Goal: Task Accomplishment & Management: Manage account settings

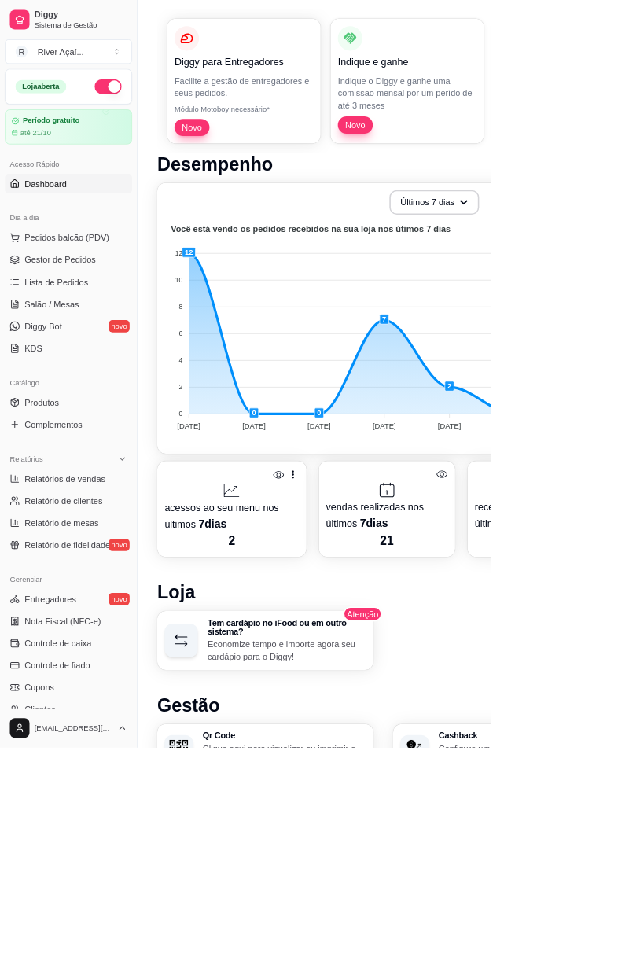
scroll to position [150, 0]
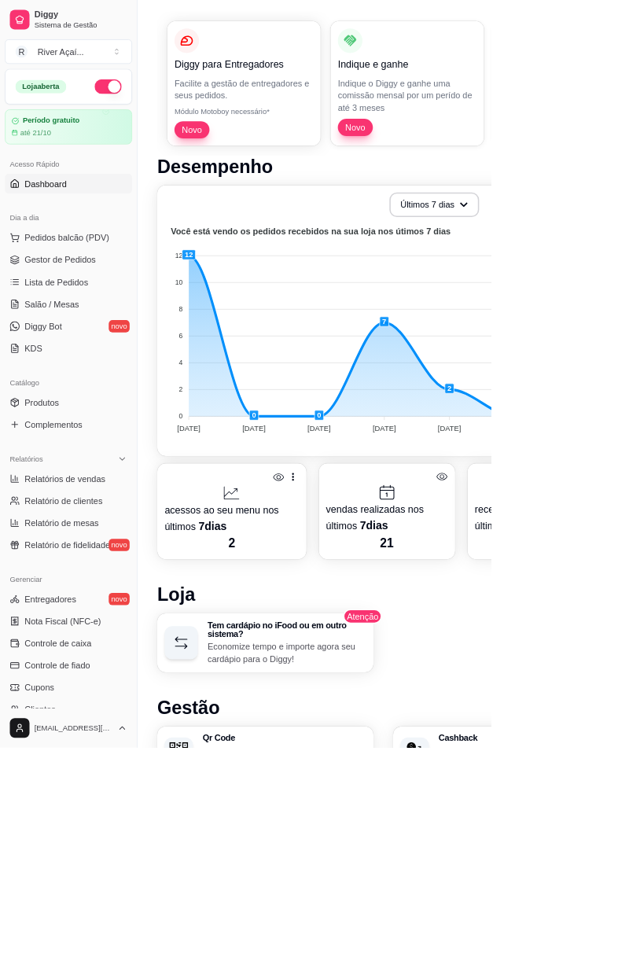
click at [88, 329] on span "Gestor de Pedidos" at bounding box center [76, 333] width 91 height 16
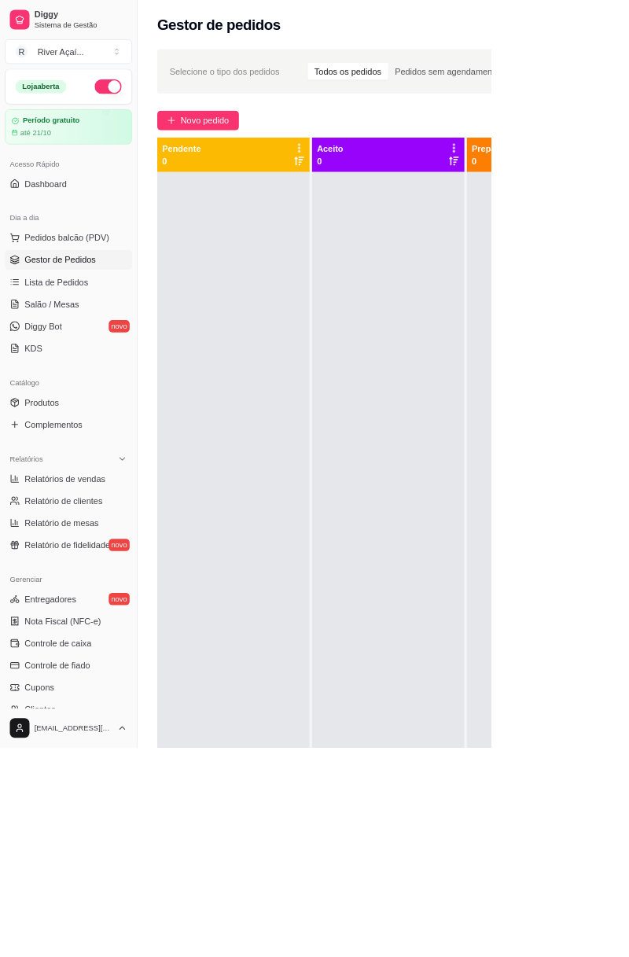
click at [101, 302] on span "Pedidos balcão (PDV)" at bounding box center [85, 304] width 108 height 16
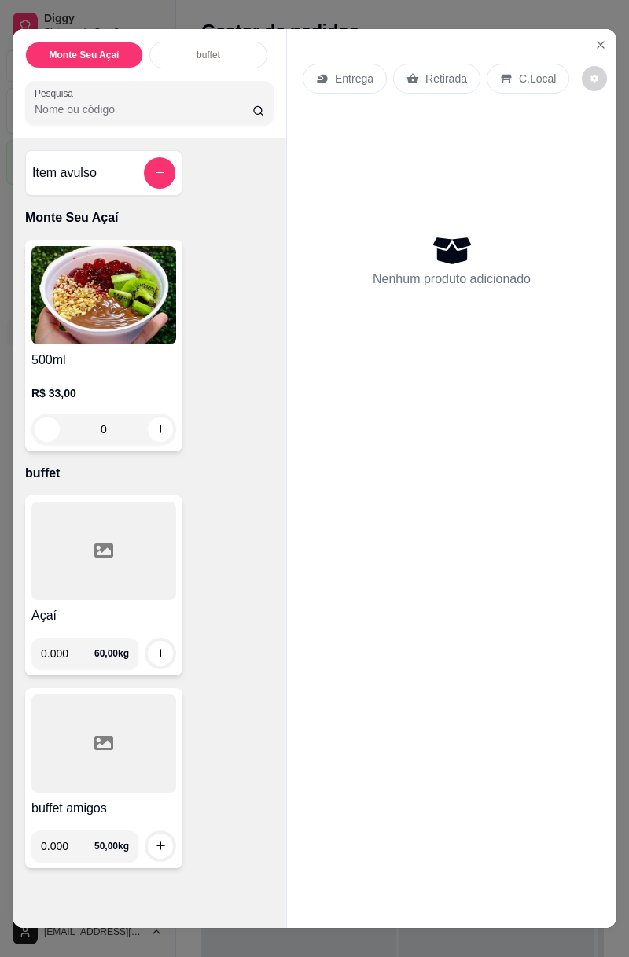
scroll to position [21, 0]
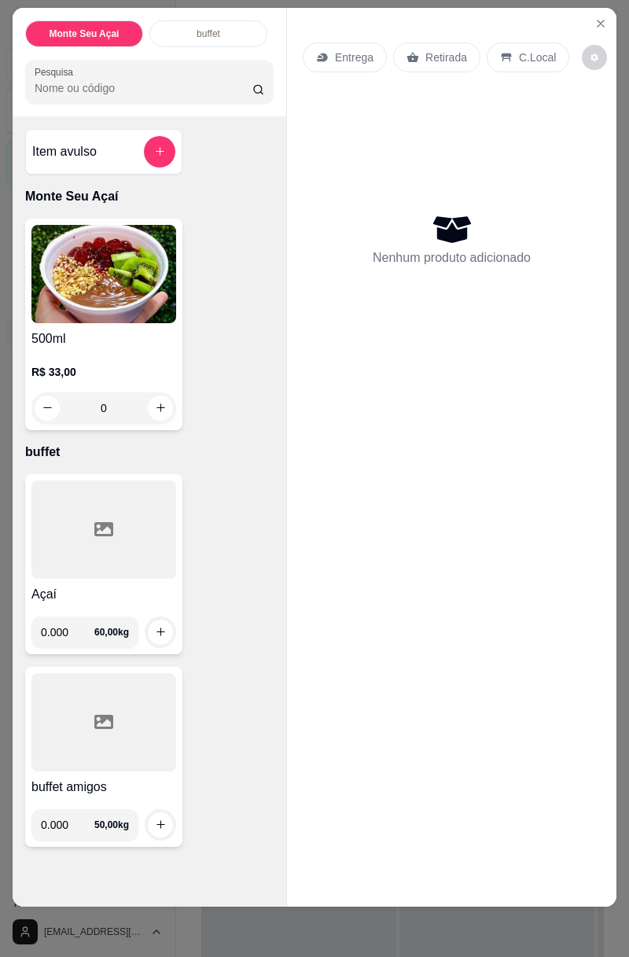
click at [94, 624] on input "0.000" at bounding box center [67, 631] width 53 height 31
click at [72, 639] on input "0.000" at bounding box center [67, 631] width 53 height 31
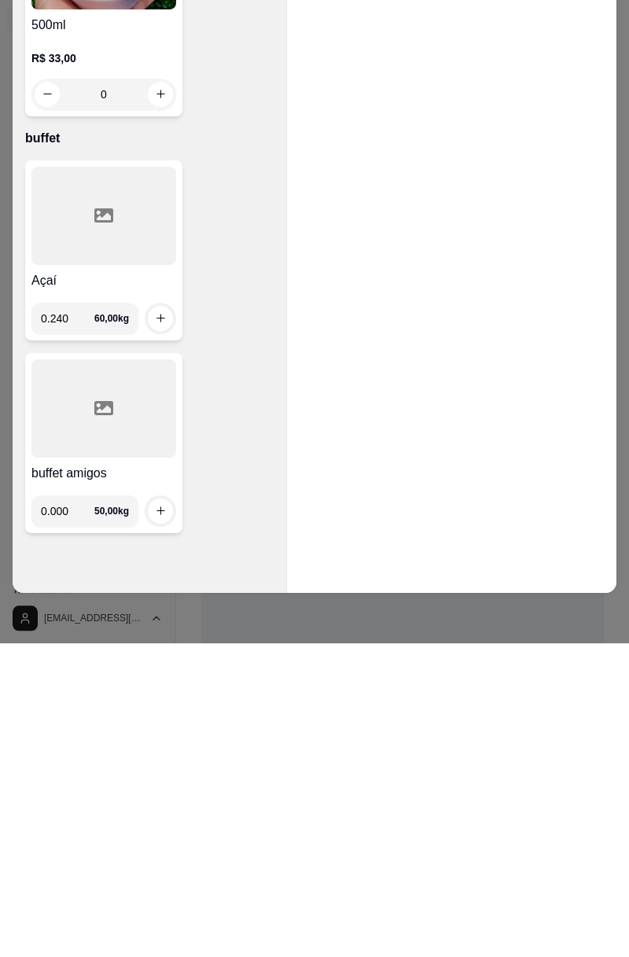
click at [162, 627] on icon "increase-product-quantity" at bounding box center [161, 632] width 12 height 12
type input "0.240"
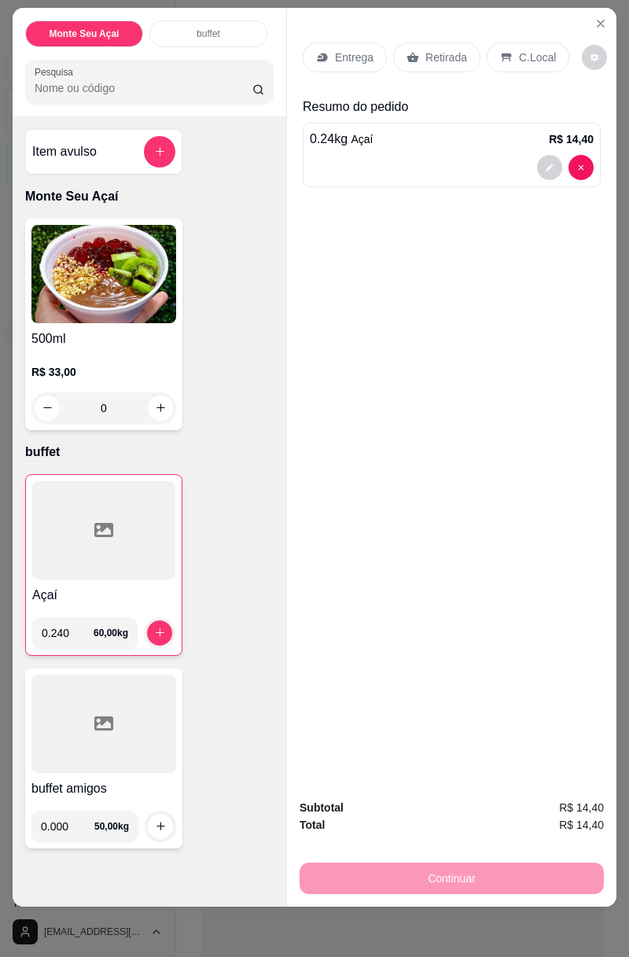
click at [532, 53] on p "C.Local" at bounding box center [537, 58] width 37 height 16
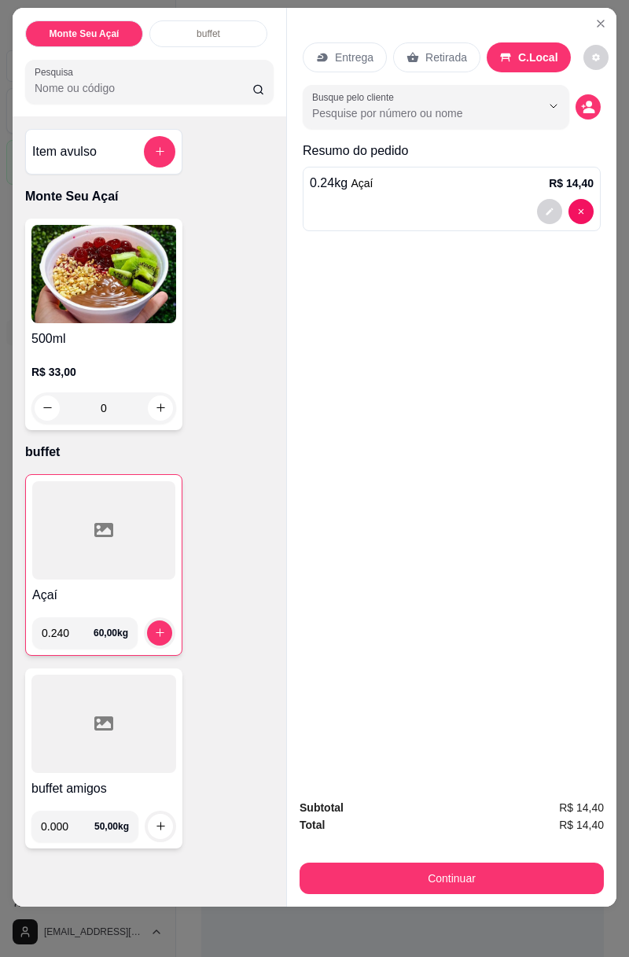
click at [519, 110] on div at bounding box center [541, 106] width 50 height 30
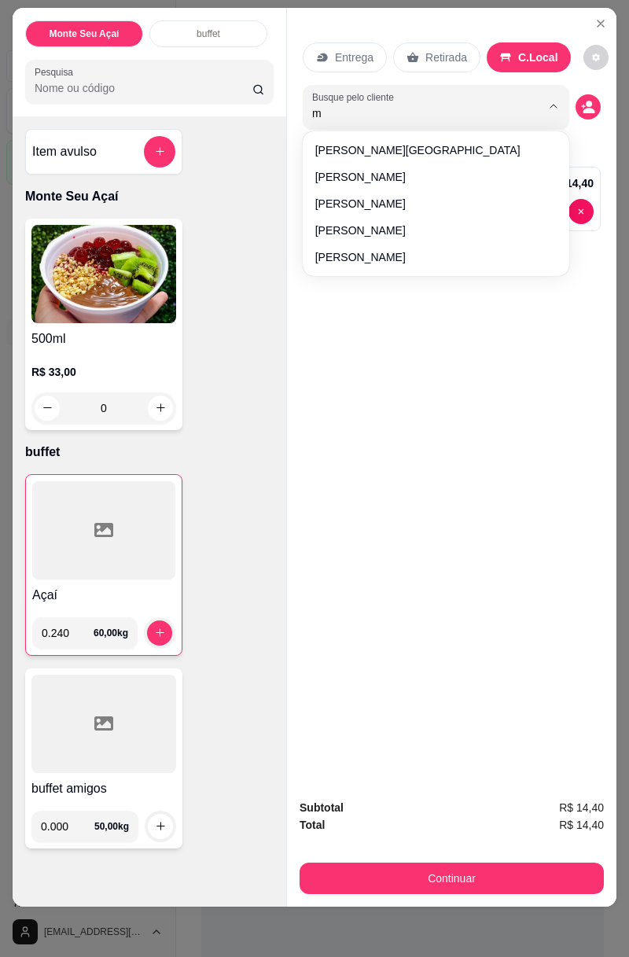
type input "mi"
click at [401, 176] on span "Michelliane Barbosa" at bounding box center [428, 177] width 226 height 16
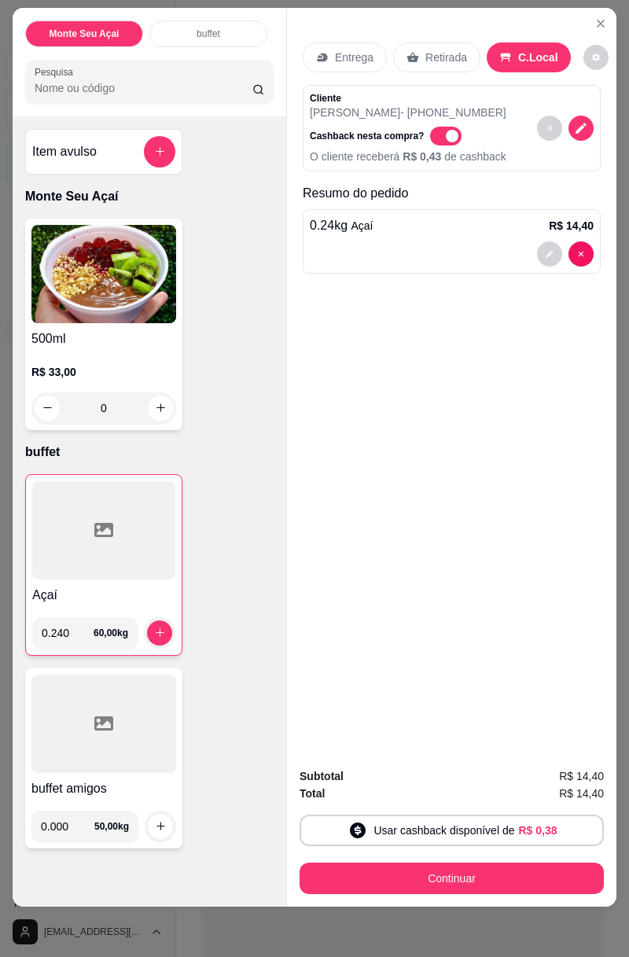
click at [508, 871] on button "Continuar" at bounding box center [451, 877] width 304 height 31
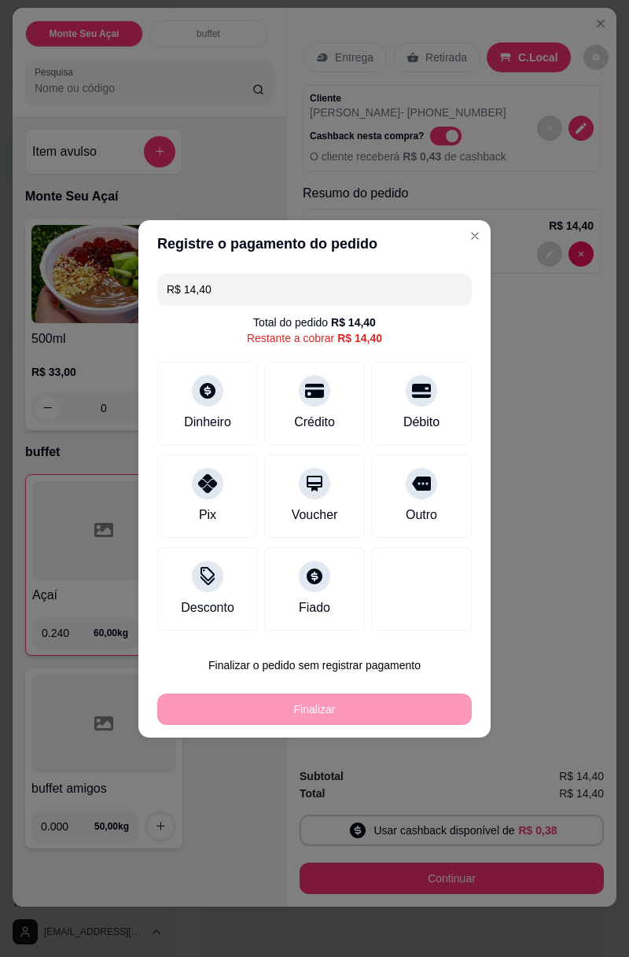
click at [424, 400] on div at bounding box center [421, 390] width 31 height 31
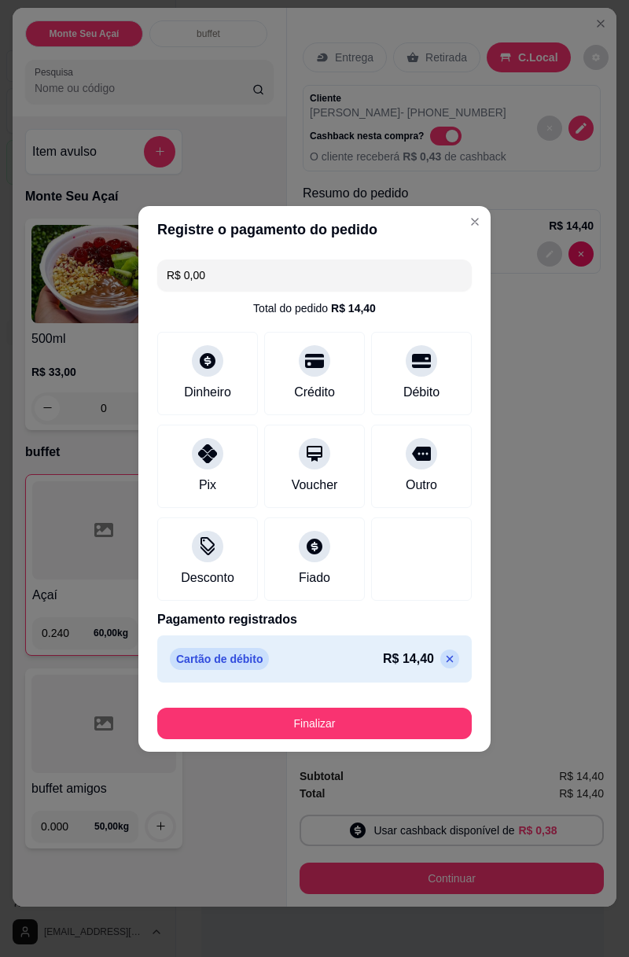
click at [374, 732] on button "Finalizar" at bounding box center [314, 722] width 314 height 31
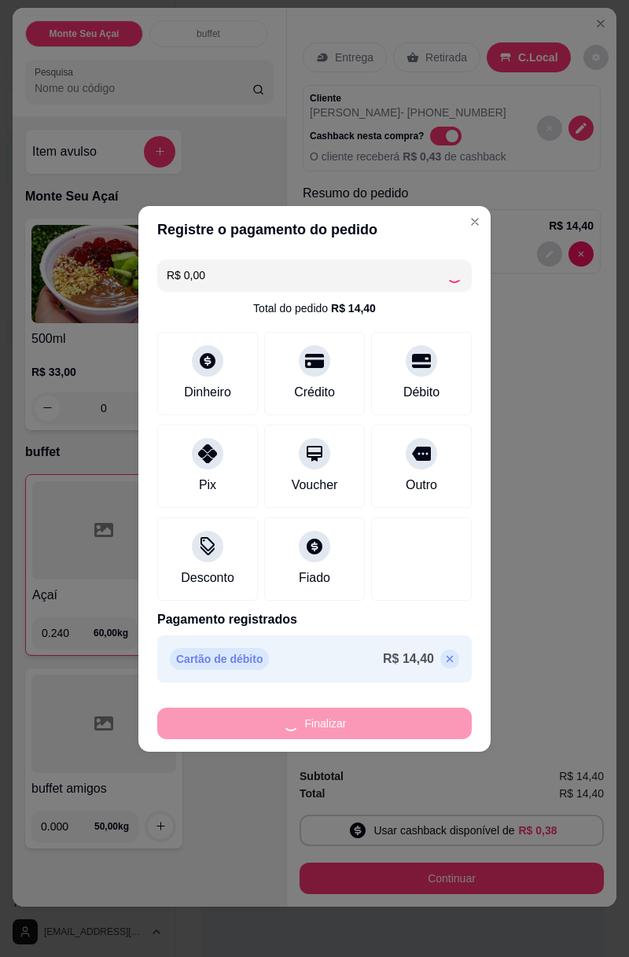
type input "-R$ 14,40"
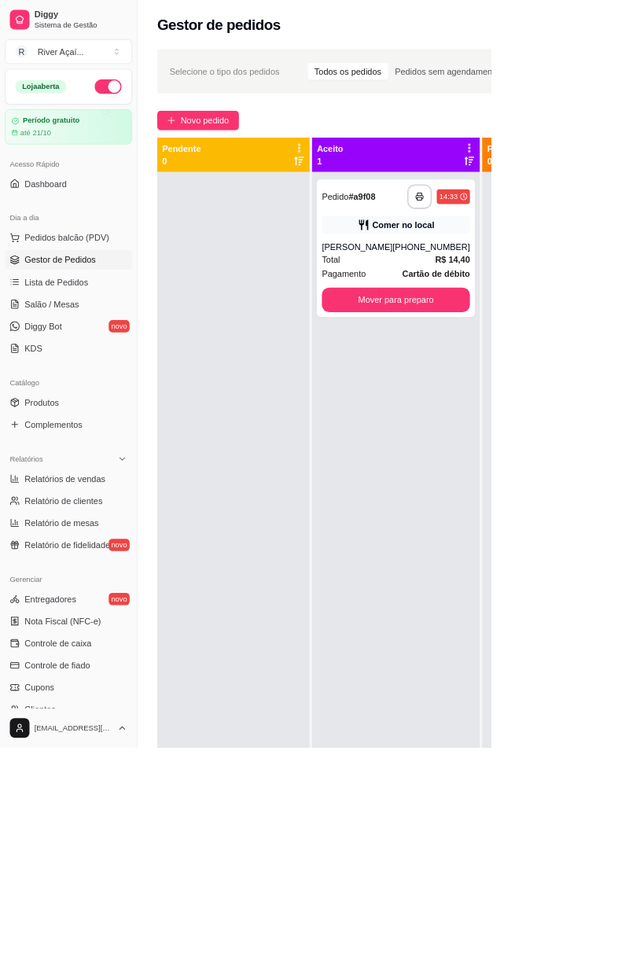
click at [542, 399] on button "Mover para preparo" at bounding box center [506, 383] width 189 height 31
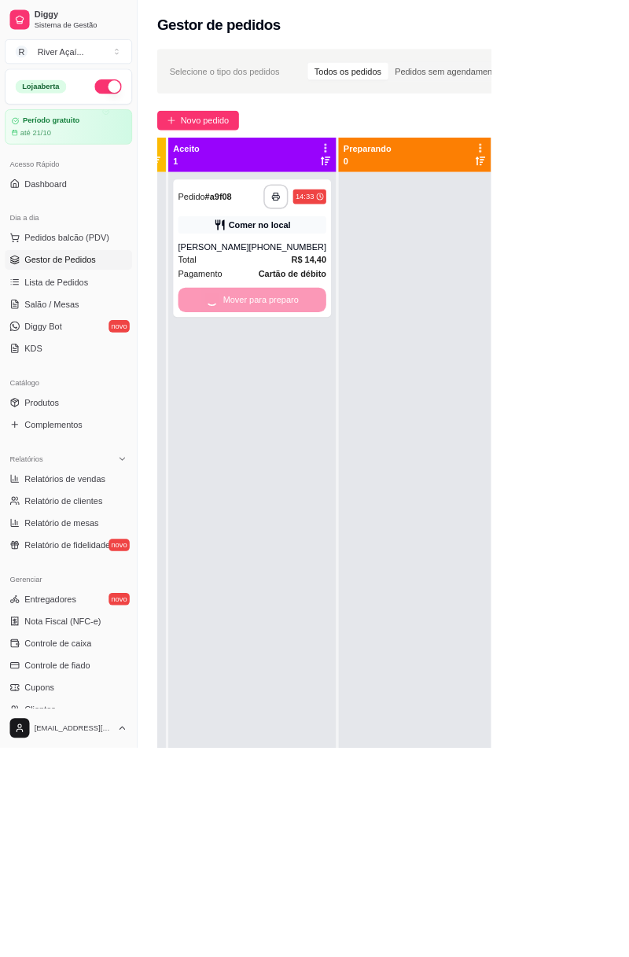
scroll to position [0, 212]
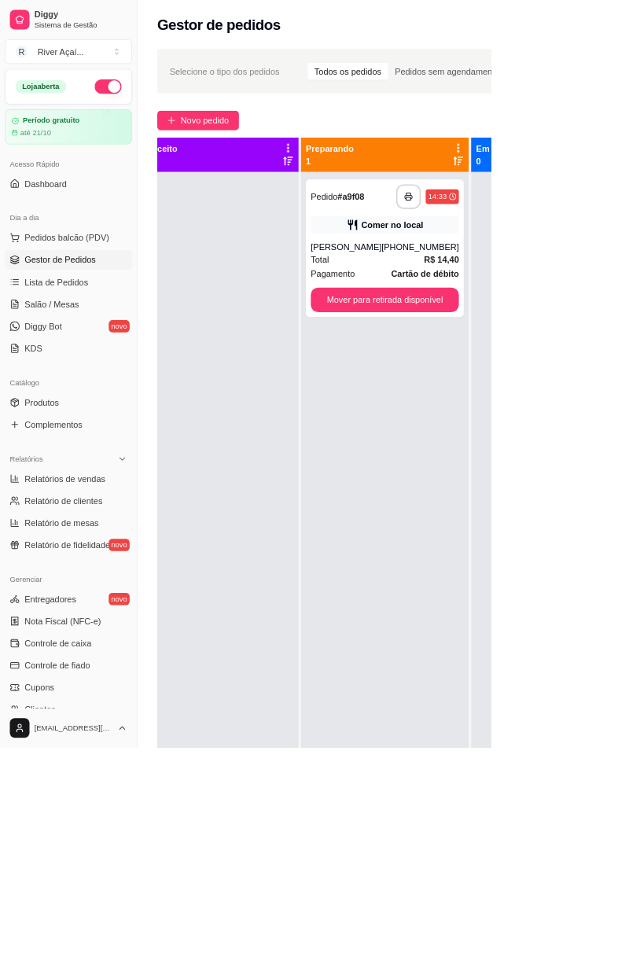
click at [516, 399] on button "Mover para retirada disponível" at bounding box center [492, 383] width 189 height 31
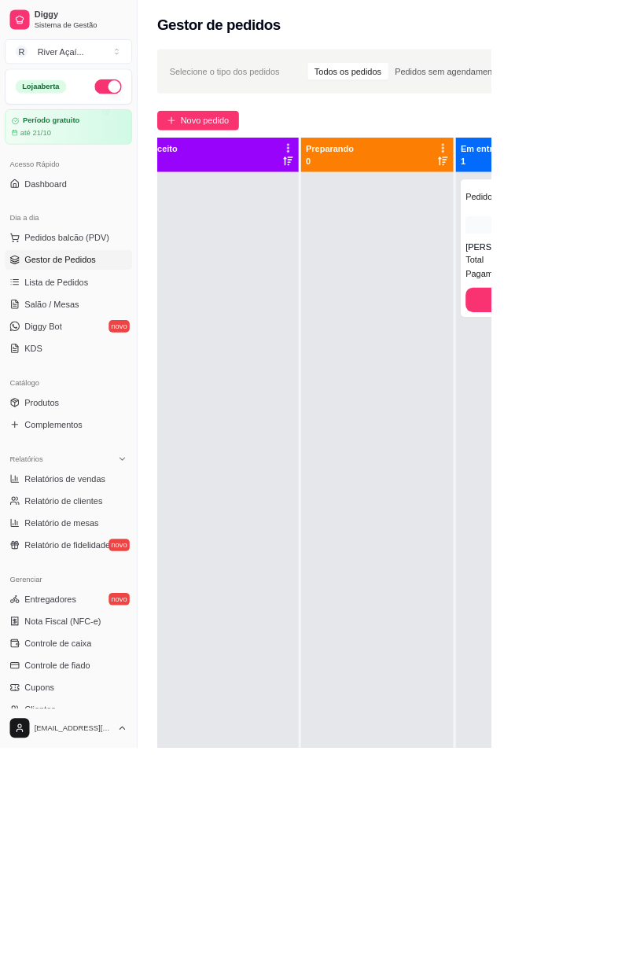
click at [264, 136] on div "Selecione o tipo dos pedidos Todos os pedidos Pedidos sem agendamento Pedidos a…" at bounding box center [490, 602] width 629 height 1098
click at [266, 147] on span "Novo pedido" at bounding box center [262, 153] width 62 height 17
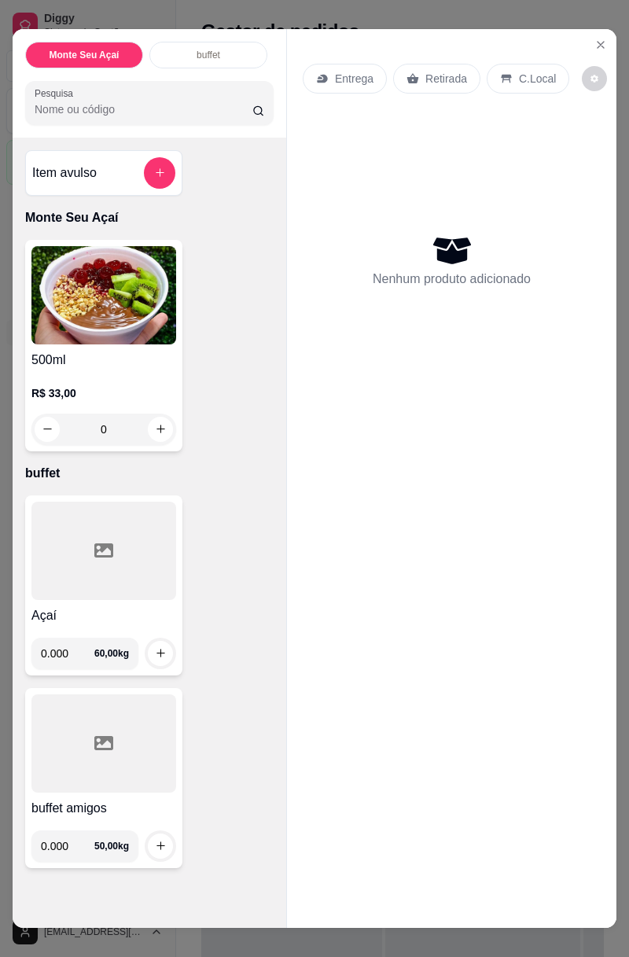
click at [90, 655] on input "0.000" at bounding box center [67, 652] width 53 height 31
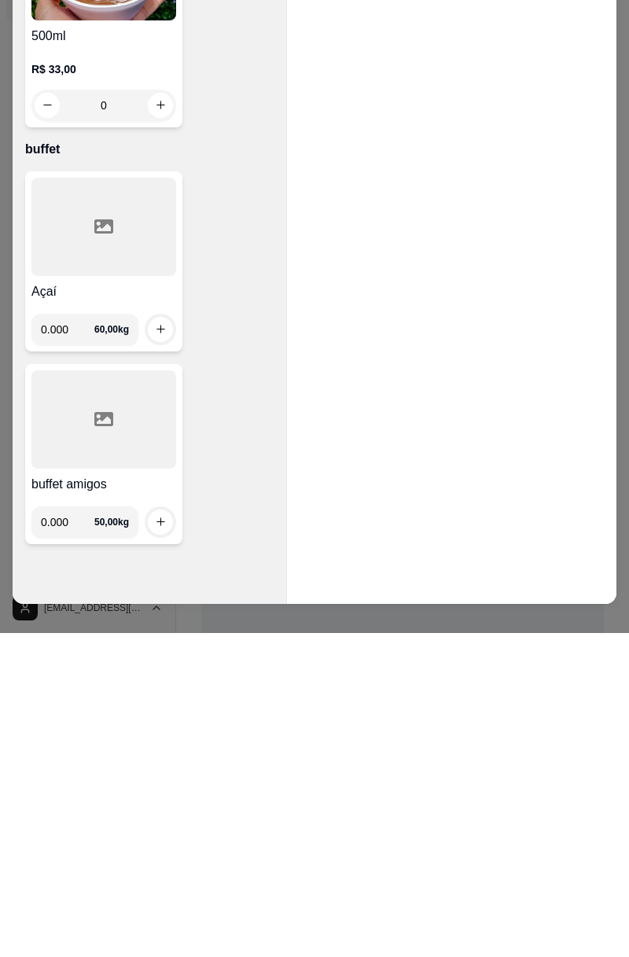
scroll to position [11, 0]
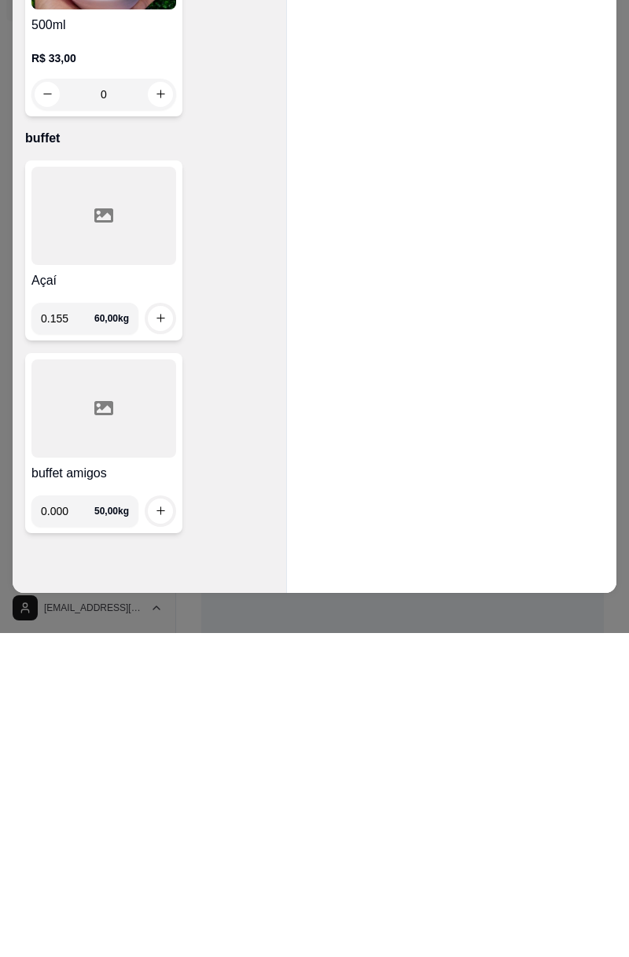
type input "0.155"
click at [137, 651] on div "0.155 60,00 kg" at bounding box center [84, 641] width 107 height 31
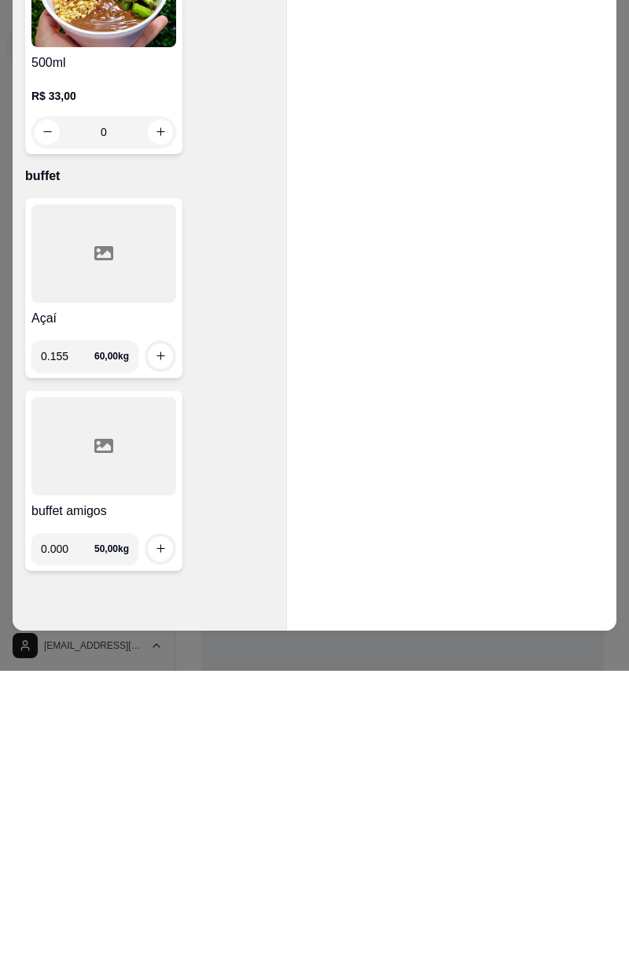
click at [164, 601] on h4 "Açaí" at bounding box center [103, 604] width 145 height 19
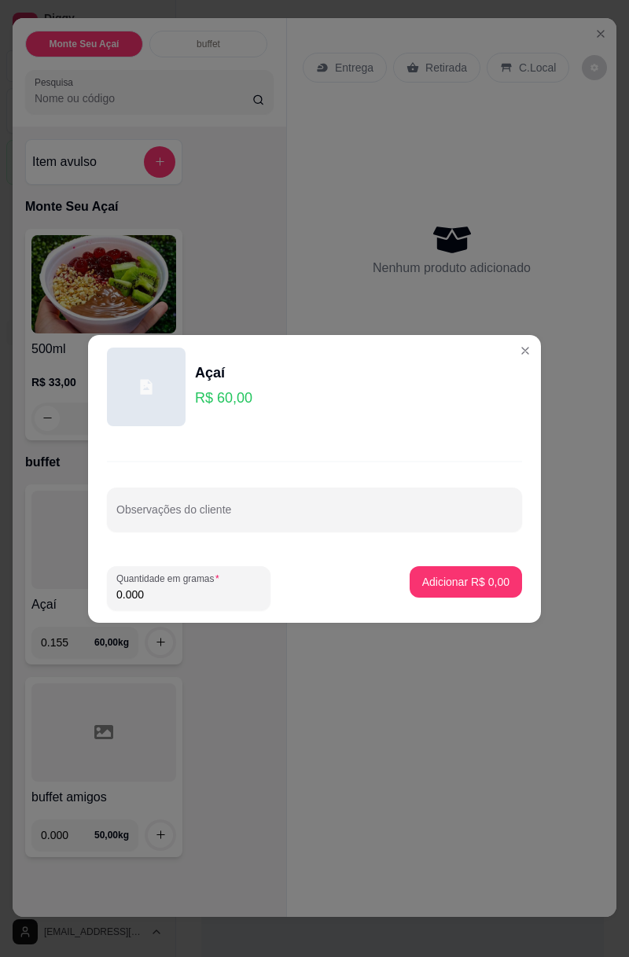
click at [520, 346] on icon "Close" at bounding box center [525, 350] width 13 height 13
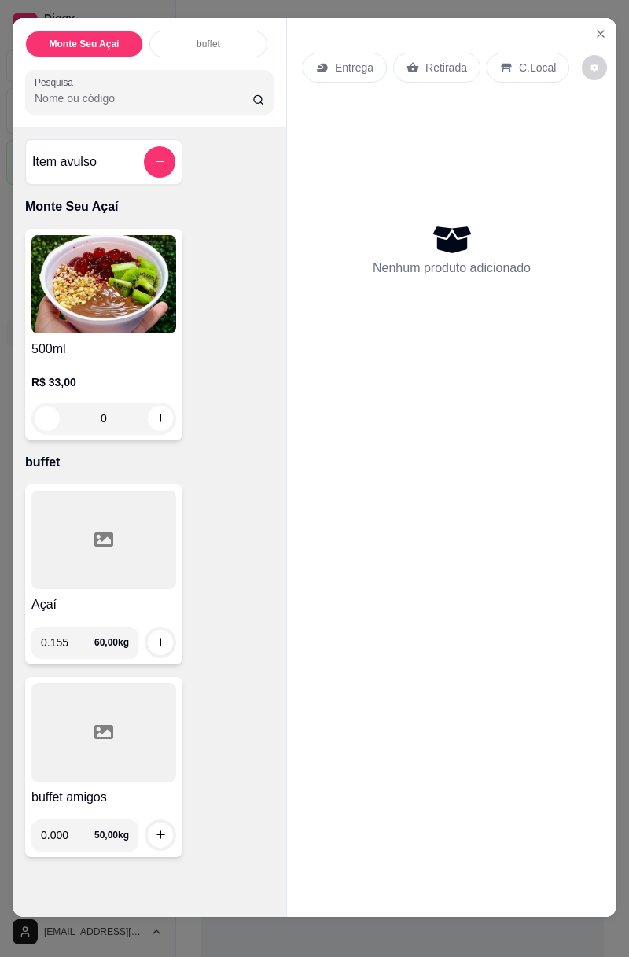
click at [157, 639] on icon "increase-product-quantity" at bounding box center [161, 642] width 12 height 12
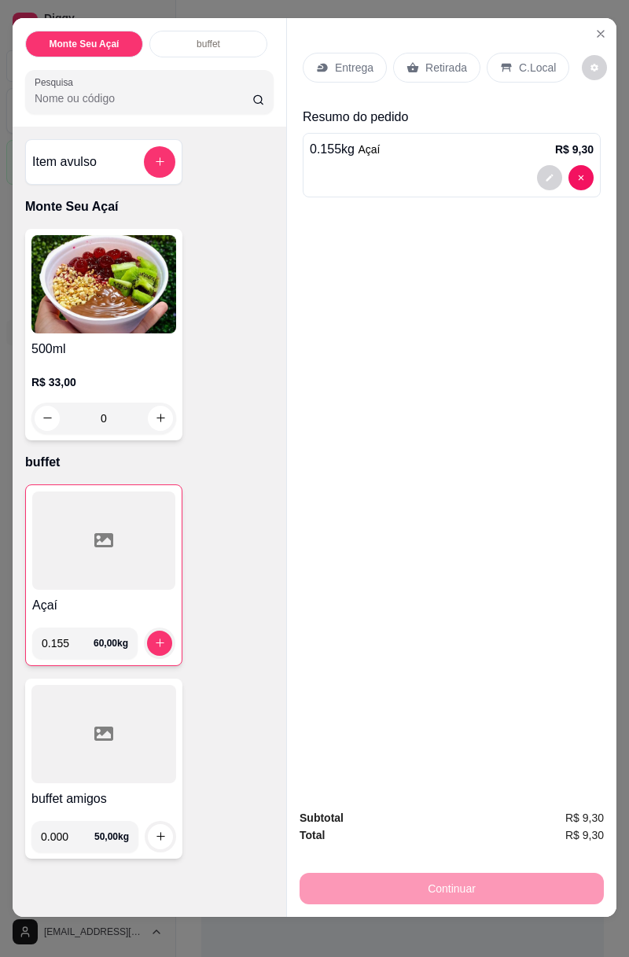
click at [535, 67] on p "C.Local" at bounding box center [537, 68] width 37 height 16
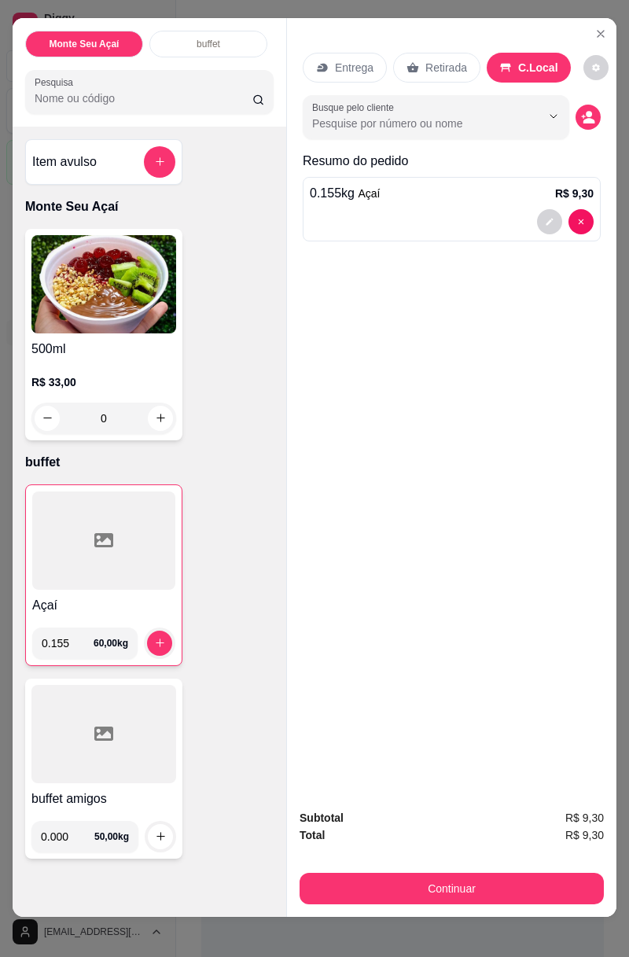
click at [546, 877] on button "Continuar" at bounding box center [451, 888] width 304 height 31
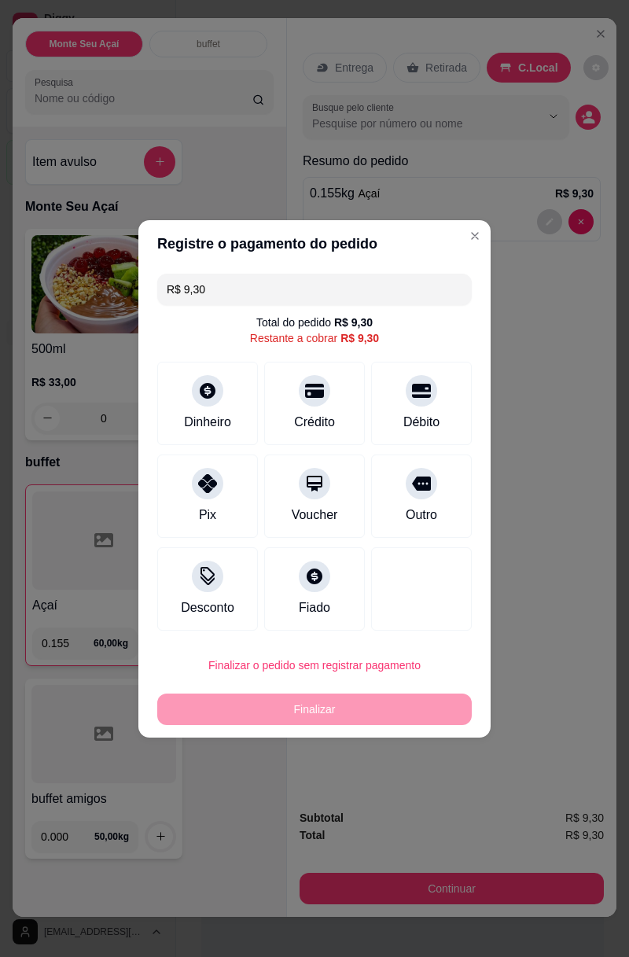
click at [429, 406] on div "Débito" at bounding box center [421, 403] width 101 height 83
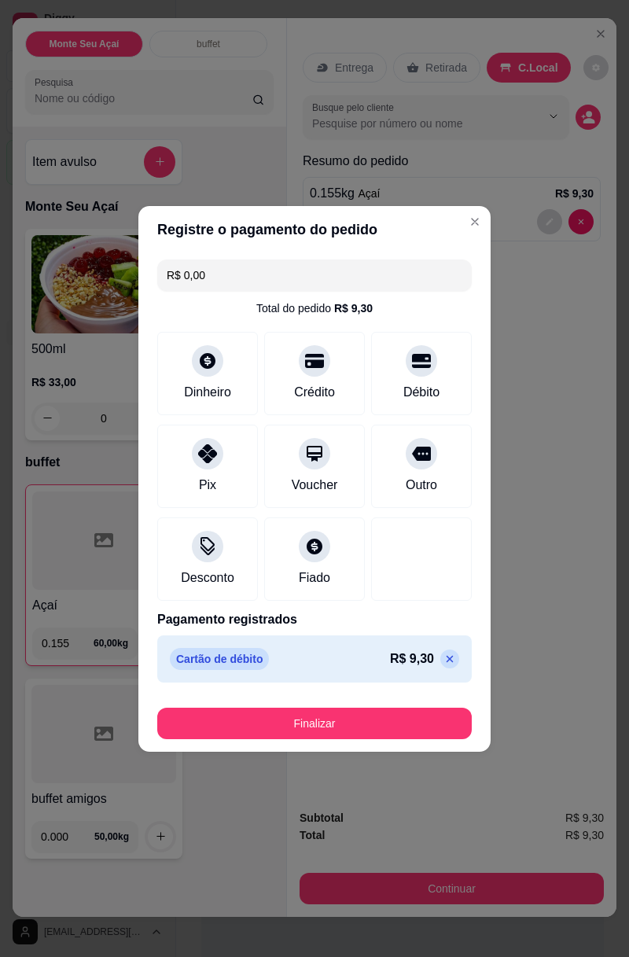
click at [389, 715] on button "Finalizar" at bounding box center [314, 722] width 314 height 31
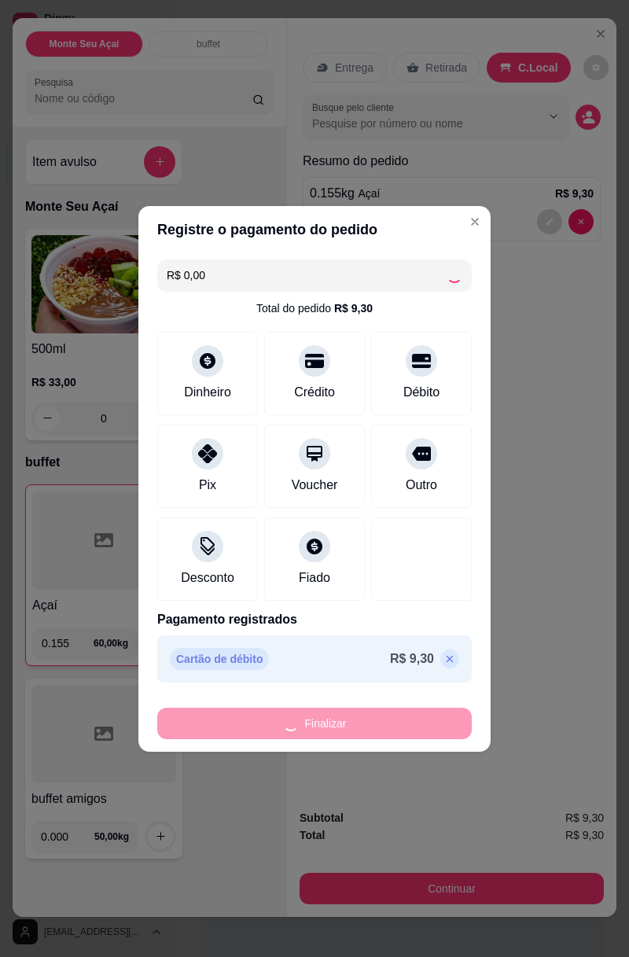
type input "-R$ 9,30"
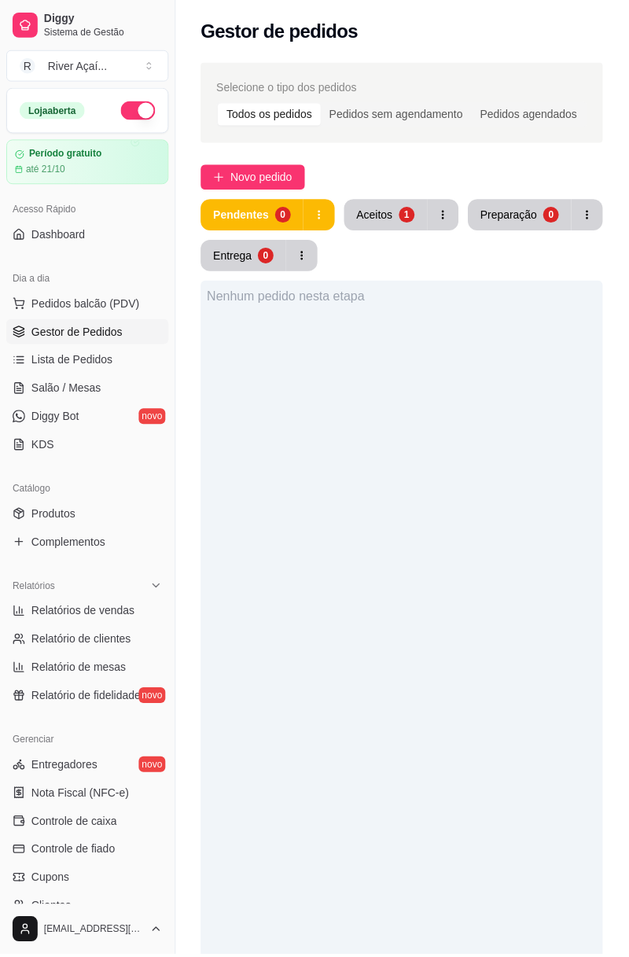
click at [83, 313] on button "Pedidos balcão (PDV)" at bounding box center [87, 304] width 163 height 25
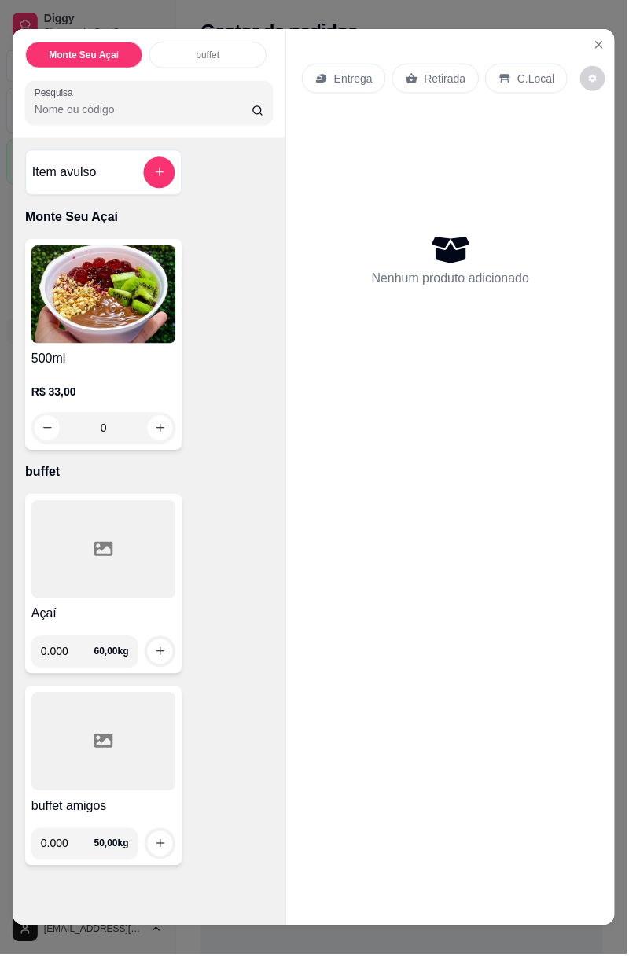
click at [598, 42] on icon "Close" at bounding box center [600, 45] width 6 height 6
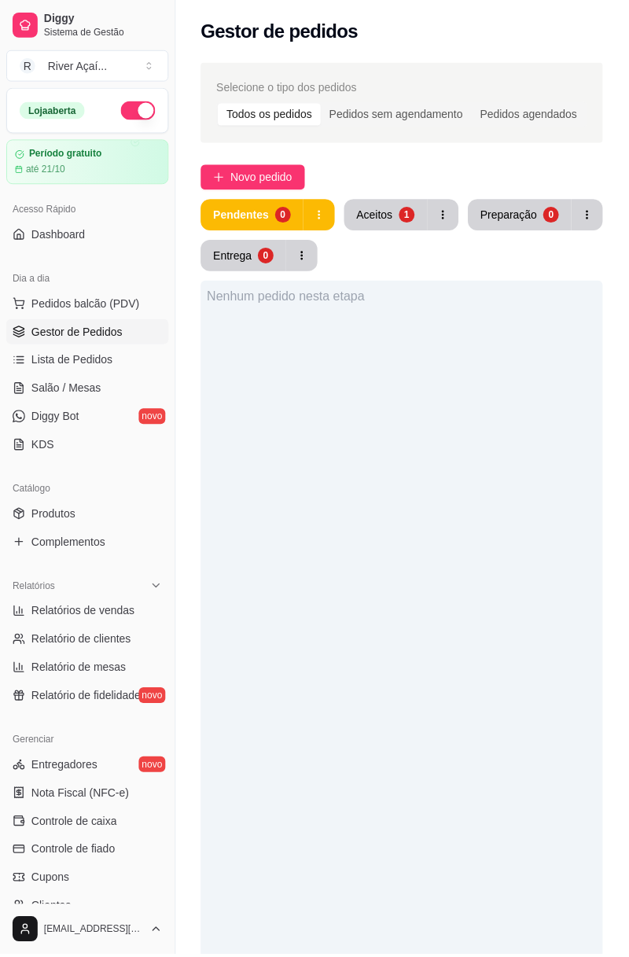
click at [86, 310] on span "Pedidos balcão (PDV)" at bounding box center [85, 304] width 108 height 16
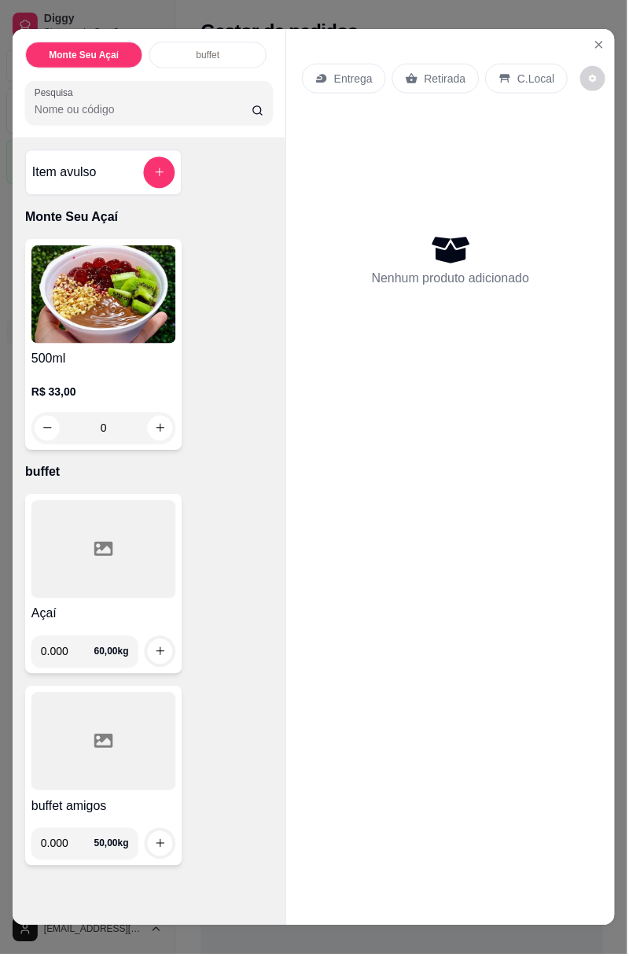
click at [602, 39] on icon "Close" at bounding box center [600, 45] width 13 height 13
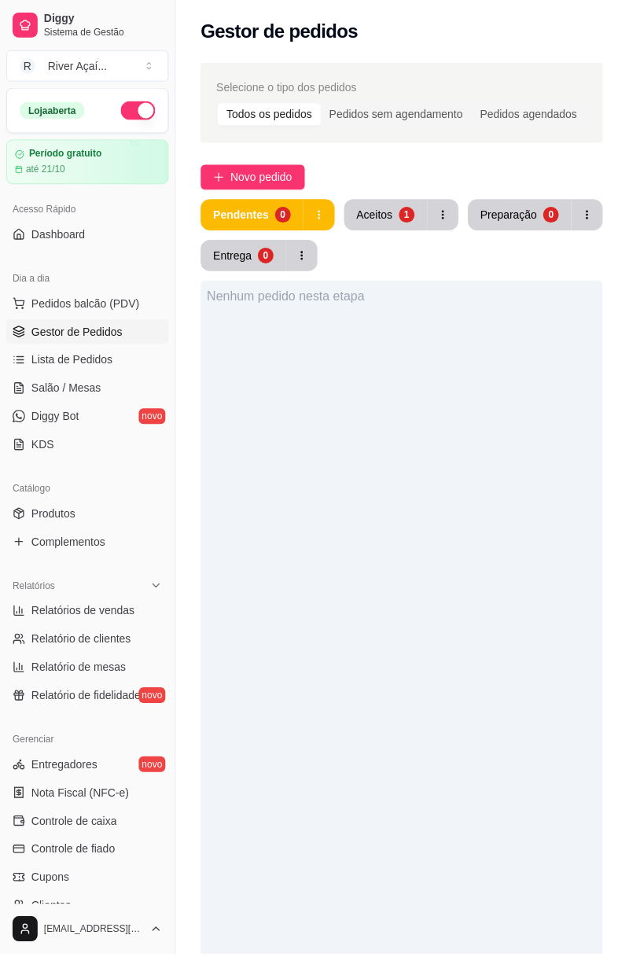
click at [79, 363] on span "Lista de Pedidos" at bounding box center [72, 361] width 82 height 16
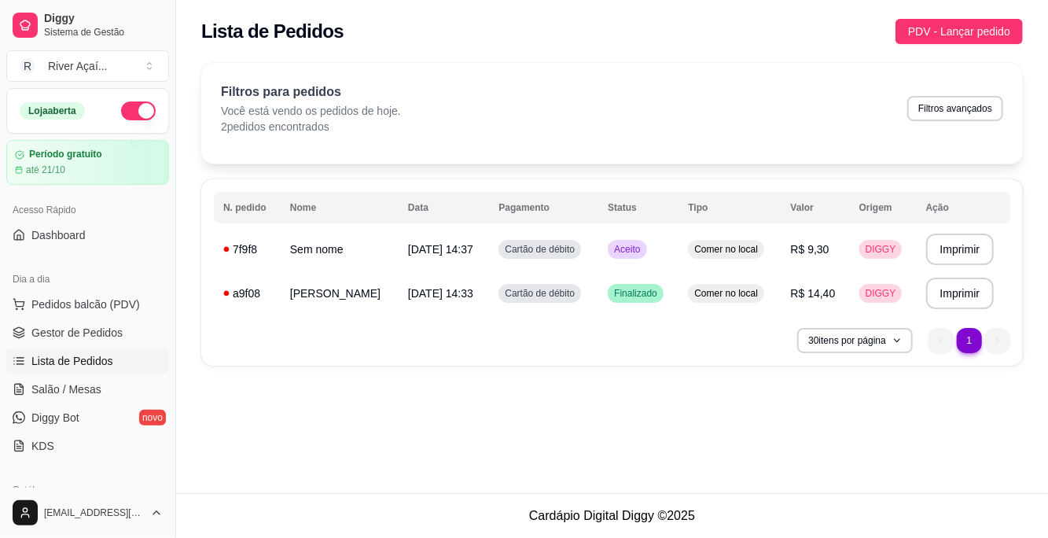
click at [473, 250] on span "04/10/25 às 14:37" at bounding box center [440, 249] width 65 height 13
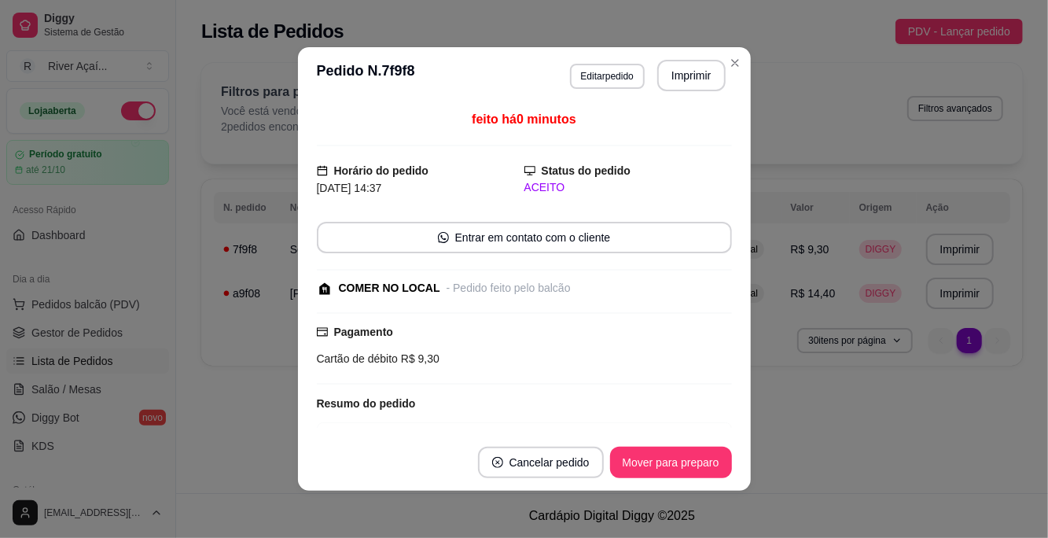
click at [628, 465] on button "Mover para preparo" at bounding box center [671, 461] width 122 height 31
click at [628, 462] on button "Mover para retirada disponível" at bounding box center [644, 461] width 174 height 31
click at [628, 467] on button "Mover para finalizado" at bounding box center [666, 461] width 130 height 31
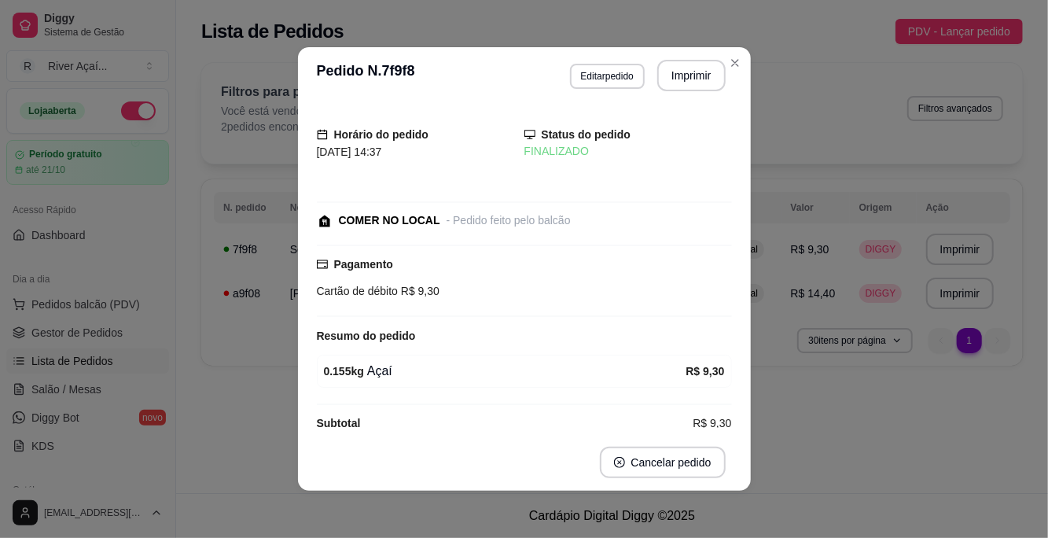
click at [628, 62] on button "Close" at bounding box center [734, 62] width 25 height 25
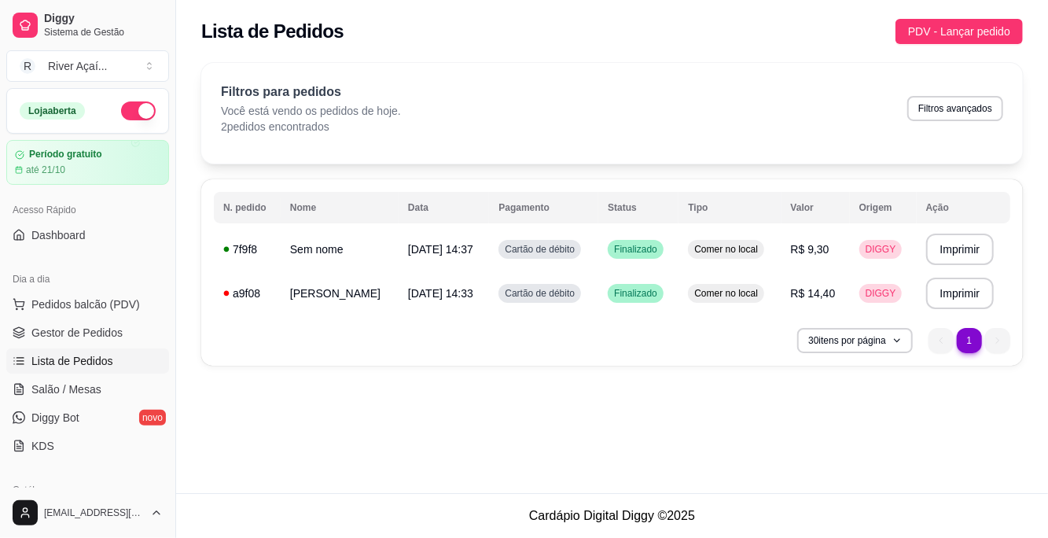
click at [94, 233] on link "Dashboard" at bounding box center [87, 234] width 163 height 25
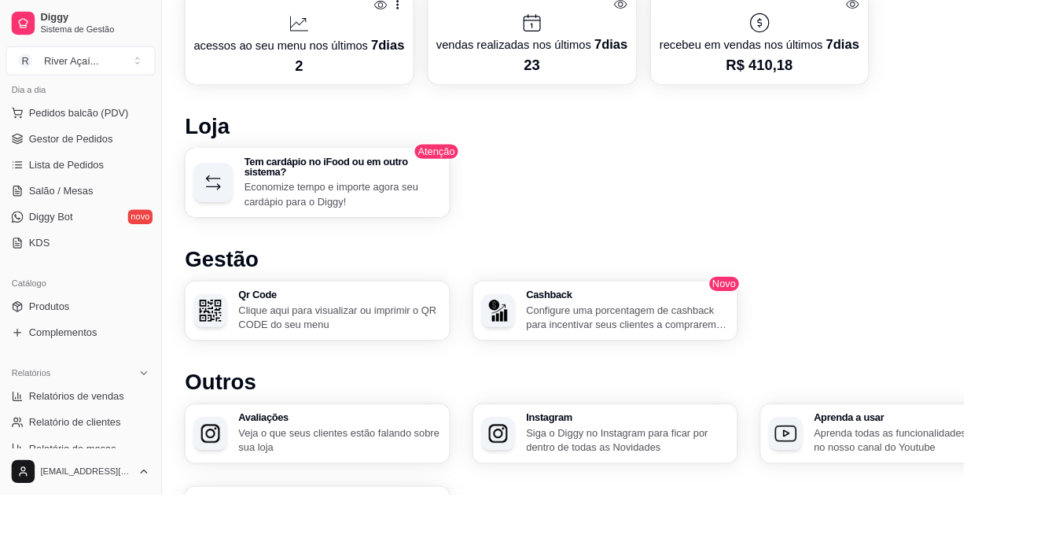
scroll to position [188, 0]
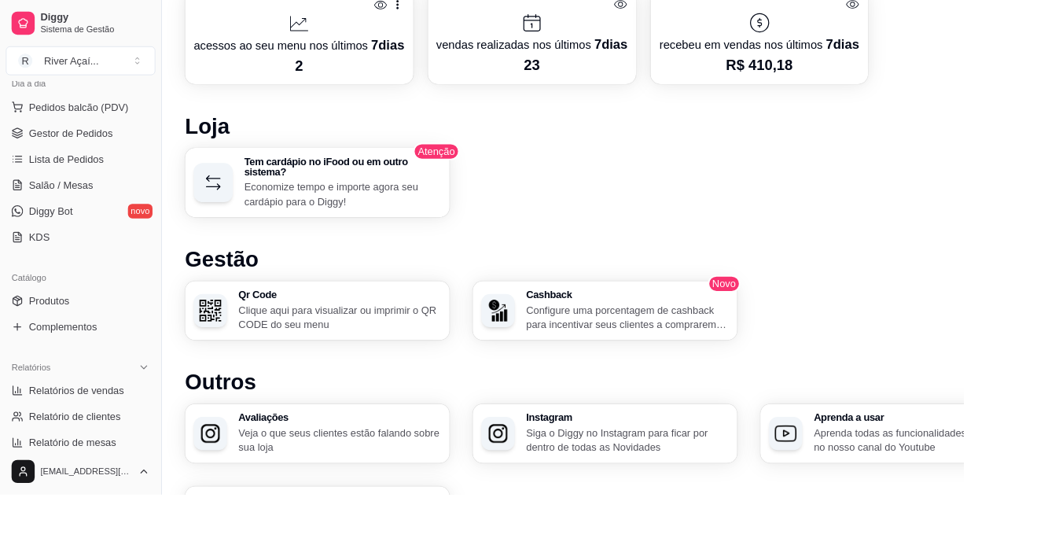
click at [101, 326] on link "Produtos" at bounding box center [87, 326] width 163 height 25
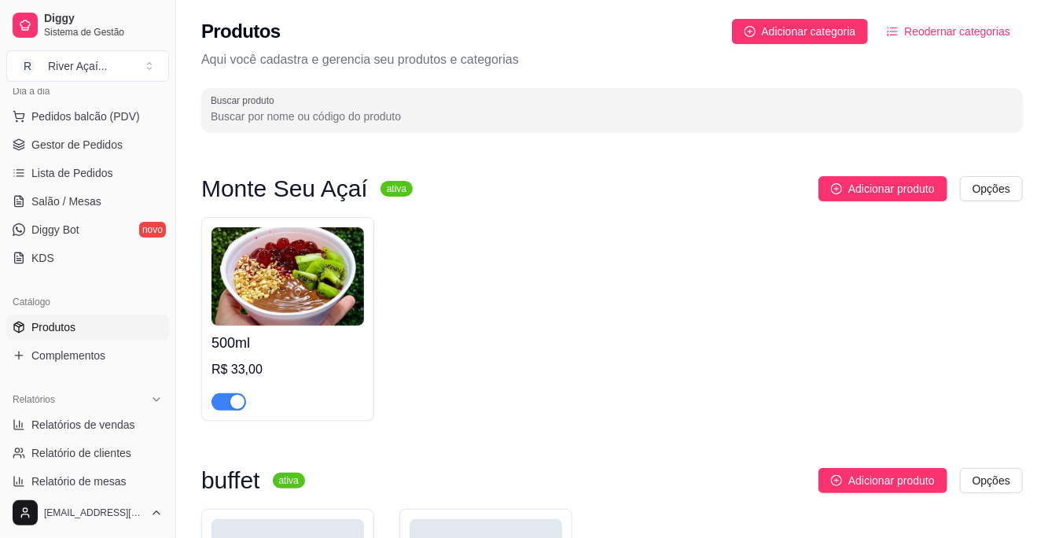
click at [299, 311] on img at bounding box center [287, 276] width 152 height 98
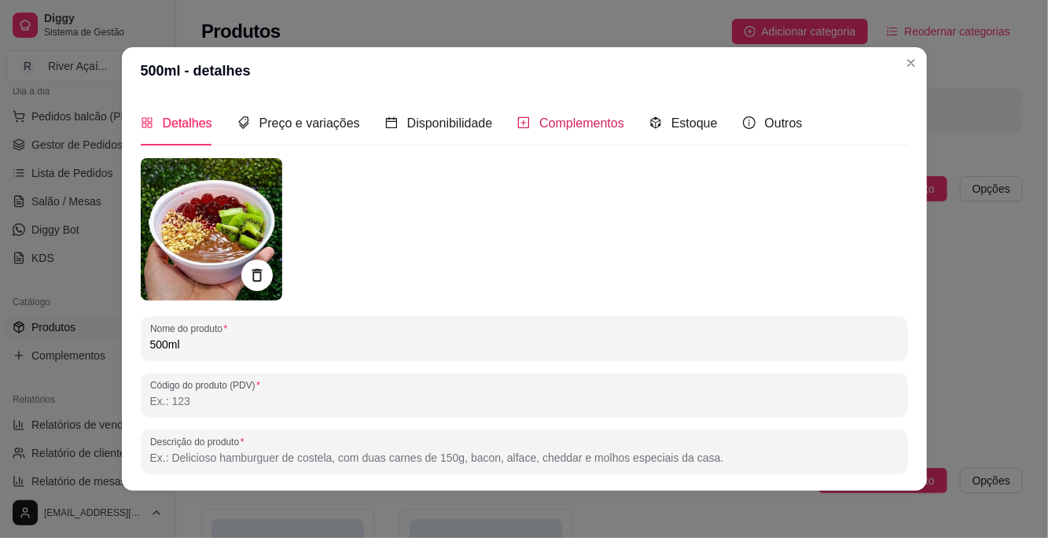
click at [554, 127] on span "Complementos" at bounding box center [581, 122] width 85 height 13
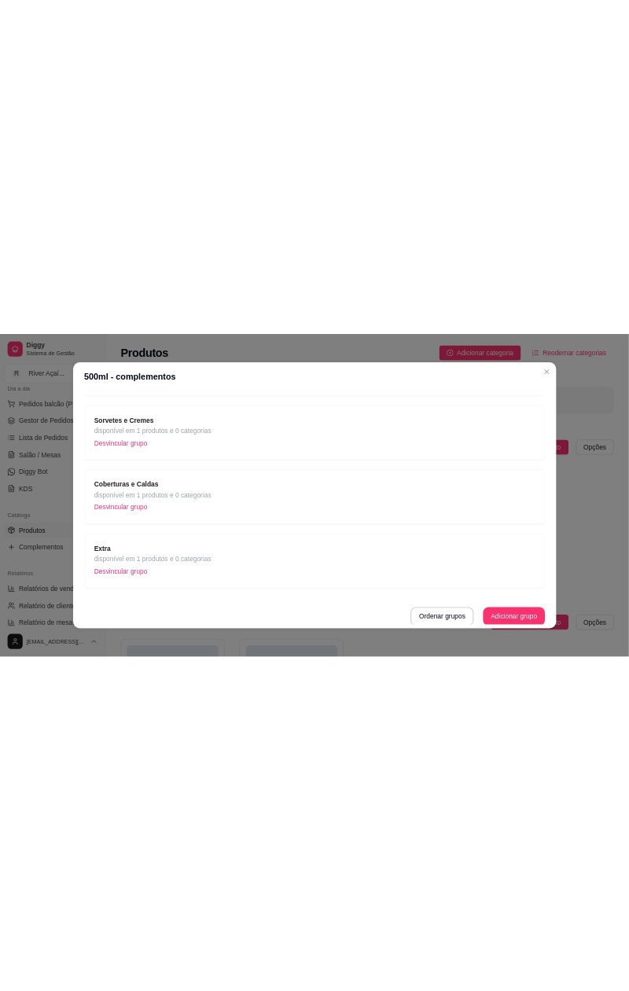
scroll to position [3, 0]
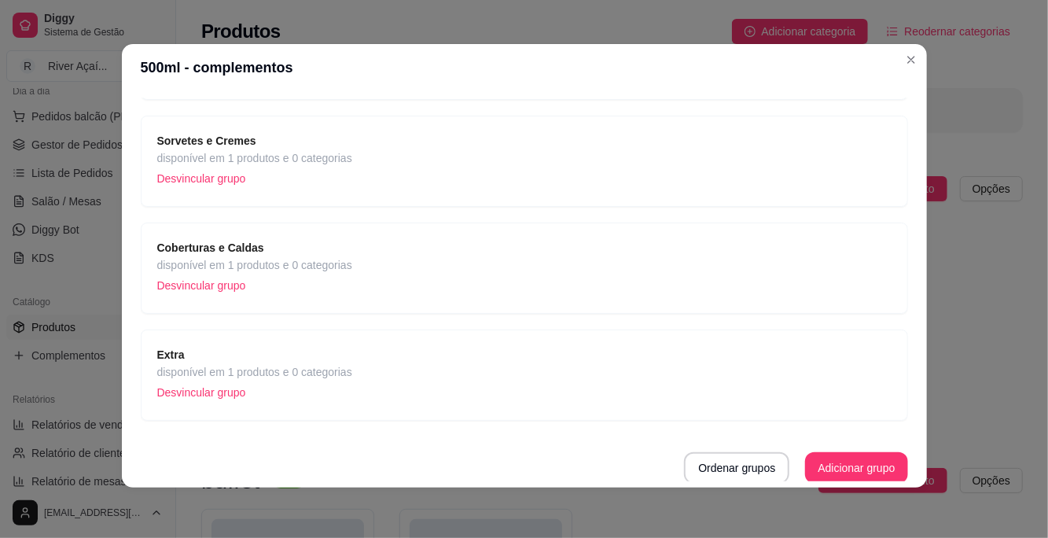
click at [628, 60] on icon "Close" at bounding box center [911, 59] width 13 height 13
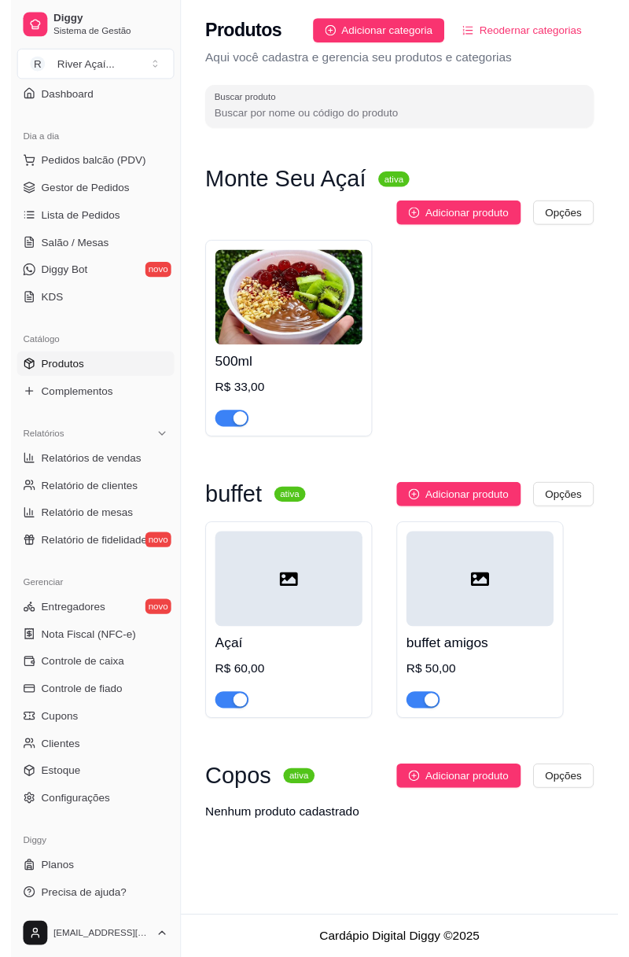
scroll to position [173, 0]
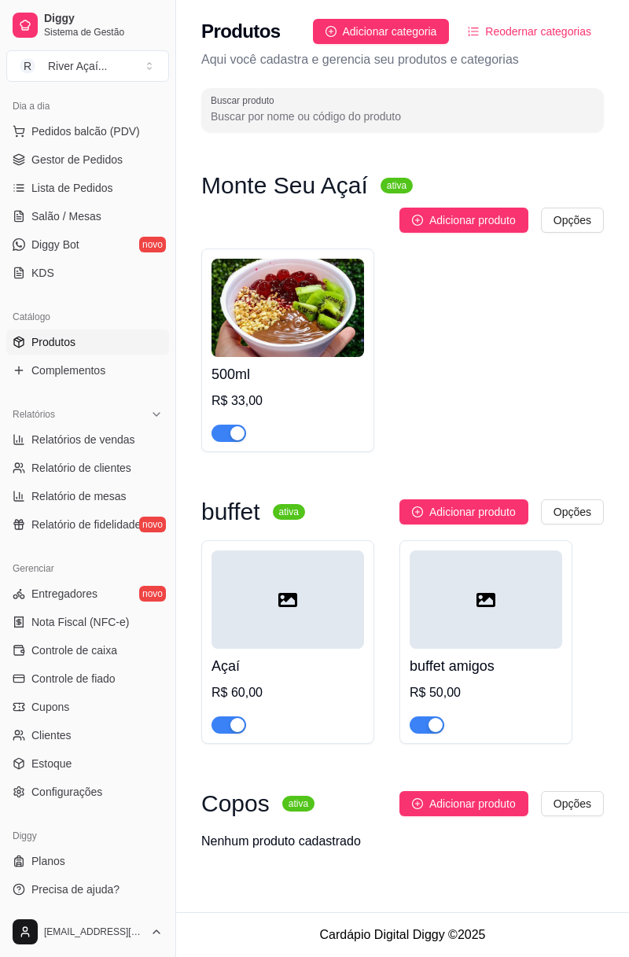
click at [92, 519] on span "Relatório de fidelidade" at bounding box center [85, 524] width 109 height 16
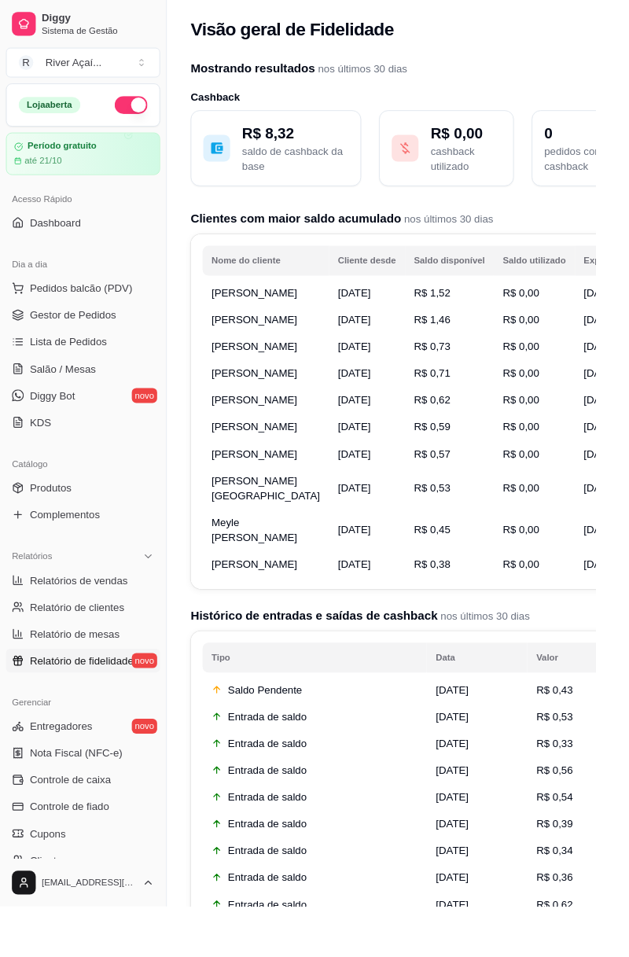
click at [76, 226] on link "Dashboard" at bounding box center [87, 234] width 163 height 25
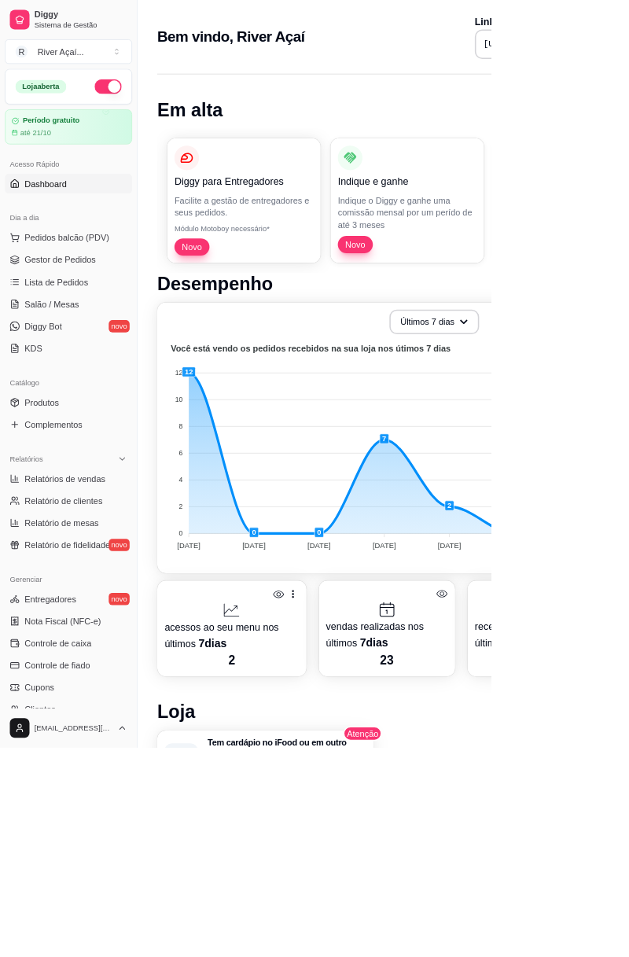
click at [109, 329] on span "Gestor de Pedidos" at bounding box center [76, 333] width 91 height 16
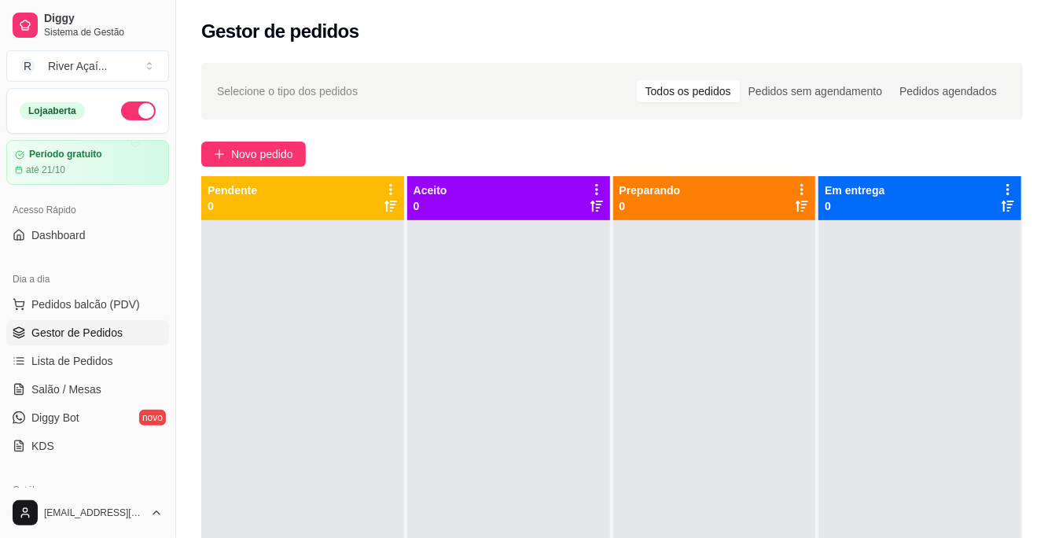
click at [264, 152] on span "Novo pedido" at bounding box center [262, 153] width 62 height 17
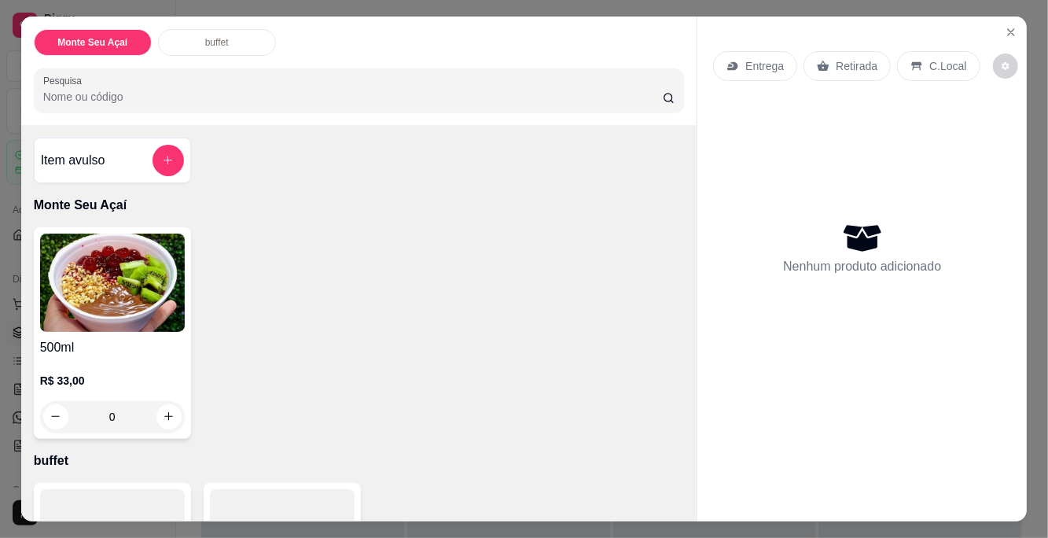
click at [164, 413] on div "0" at bounding box center [112, 416] width 145 height 31
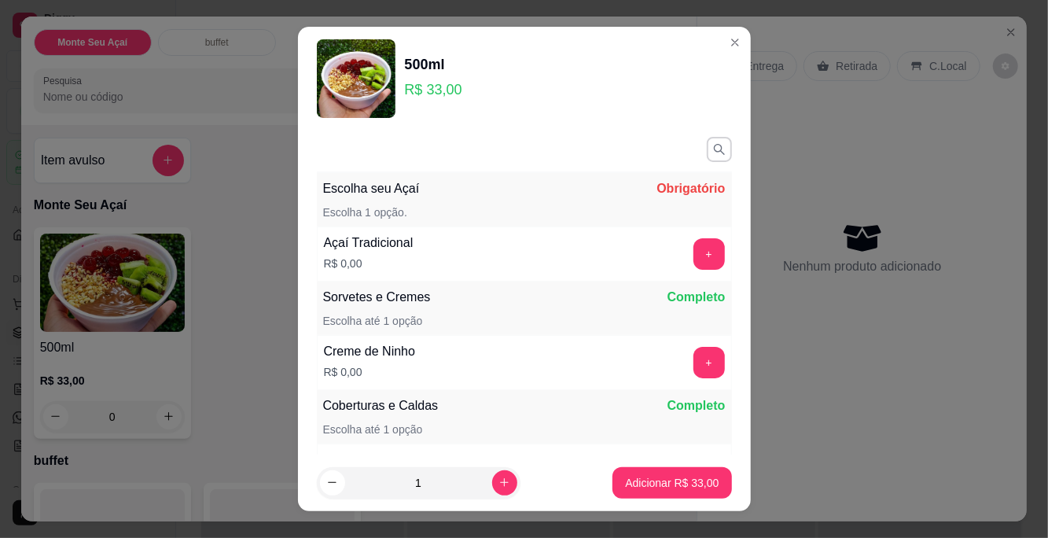
click at [628, 255] on button "+" at bounding box center [708, 253] width 31 height 31
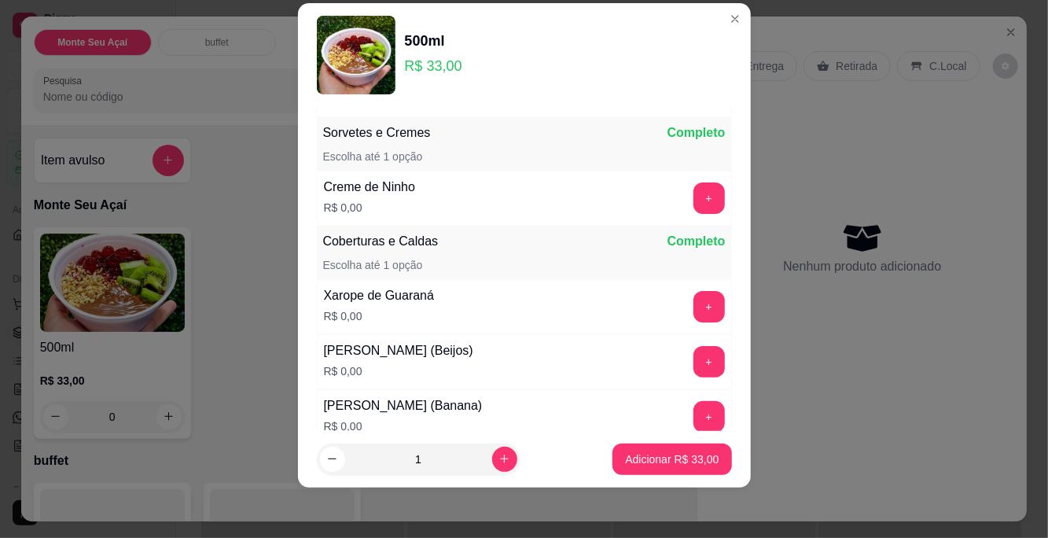
scroll to position [149, 0]
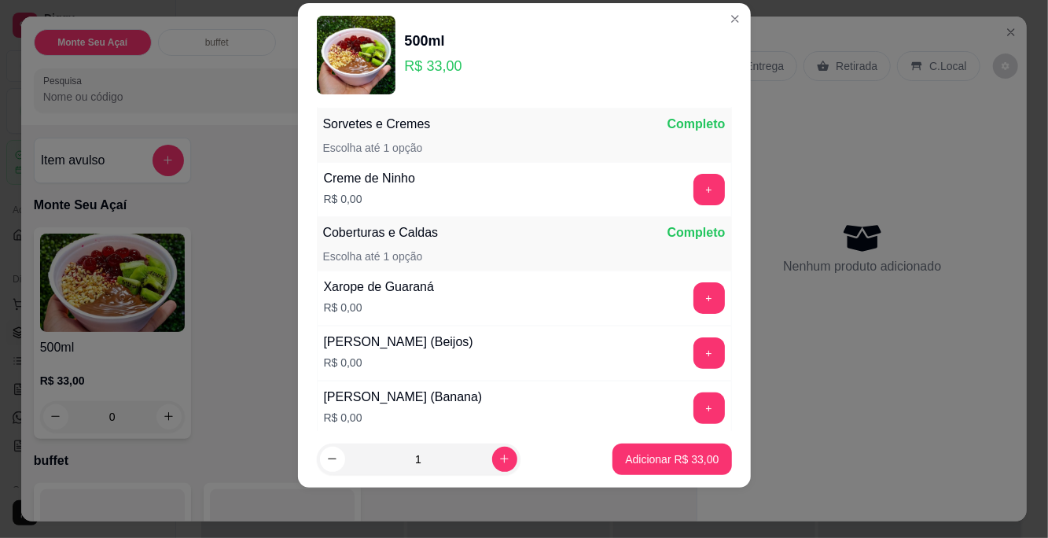
click at [628, 189] on button "+" at bounding box center [708, 189] width 31 height 31
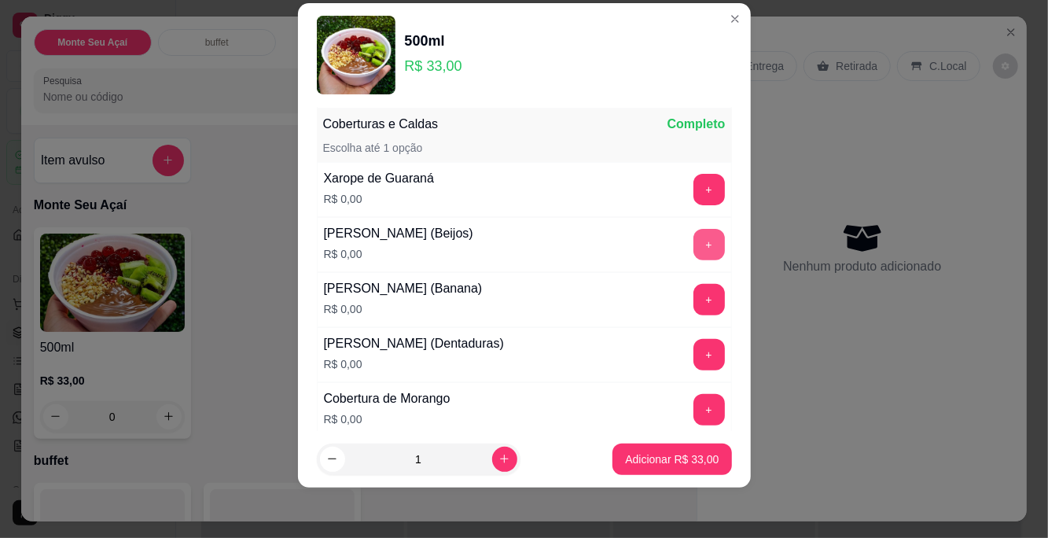
click at [628, 238] on button "+" at bounding box center [708, 244] width 31 height 31
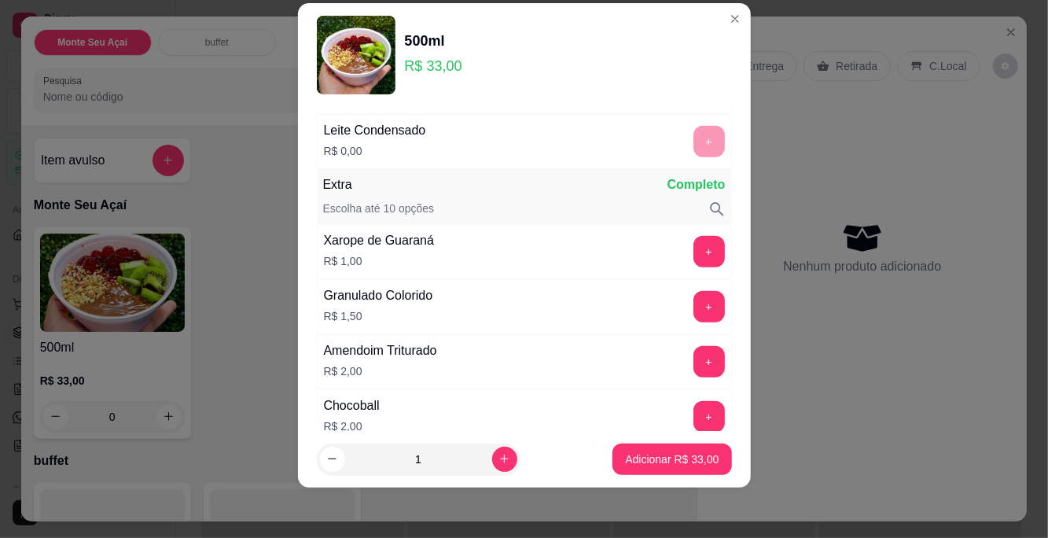
scroll to position [802, 0]
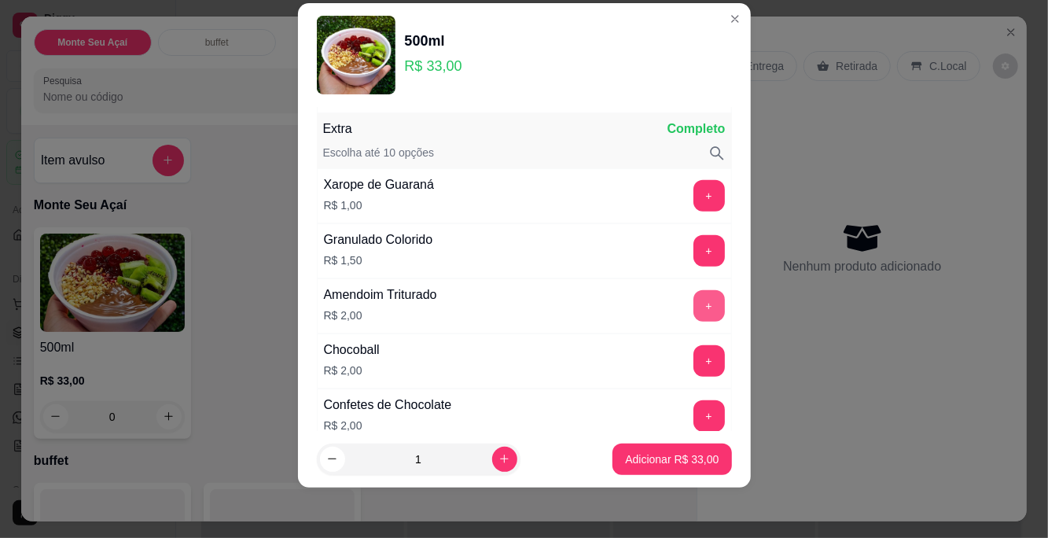
click at [628, 304] on button "+" at bounding box center [708, 305] width 31 height 31
click at [628, 348] on button "+" at bounding box center [708, 360] width 31 height 31
click at [628, 417] on button "+" at bounding box center [708, 415] width 31 height 31
click at [628, 247] on button "+" at bounding box center [708, 250] width 31 height 31
click at [628, 189] on button "+" at bounding box center [708, 195] width 31 height 31
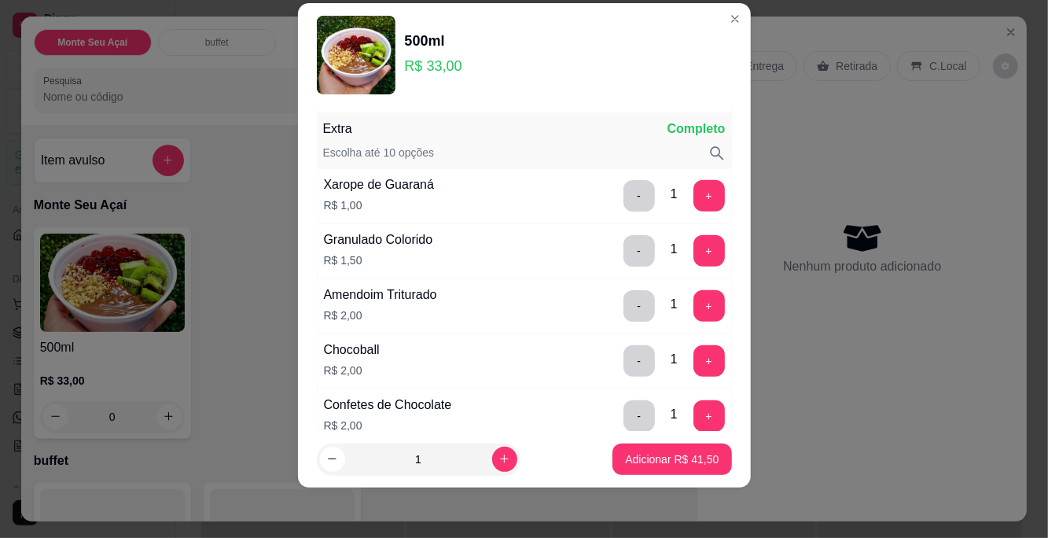
click at [628, 460] on p "Adicionar R$ 41,50" at bounding box center [672, 459] width 94 height 16
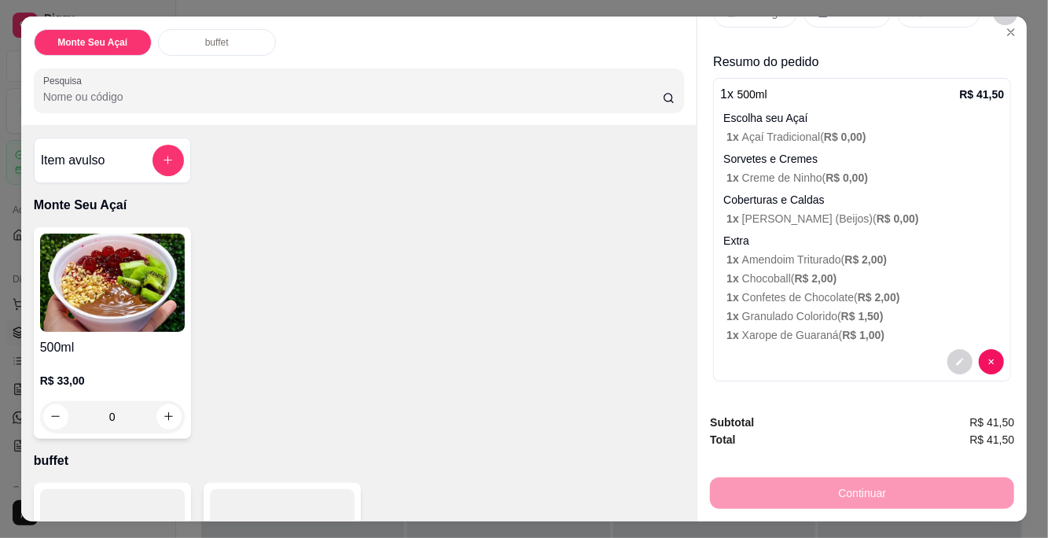
scroll to position [34, 0]
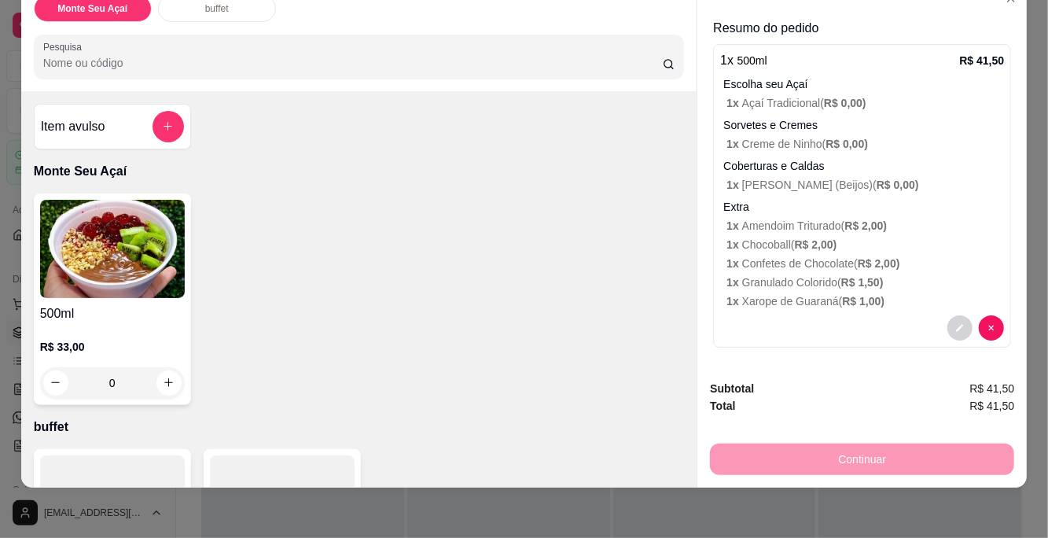
click at [628, 324] on icon "decrease-product-quantity" at bounding box center [959, 327] width 9 height 9
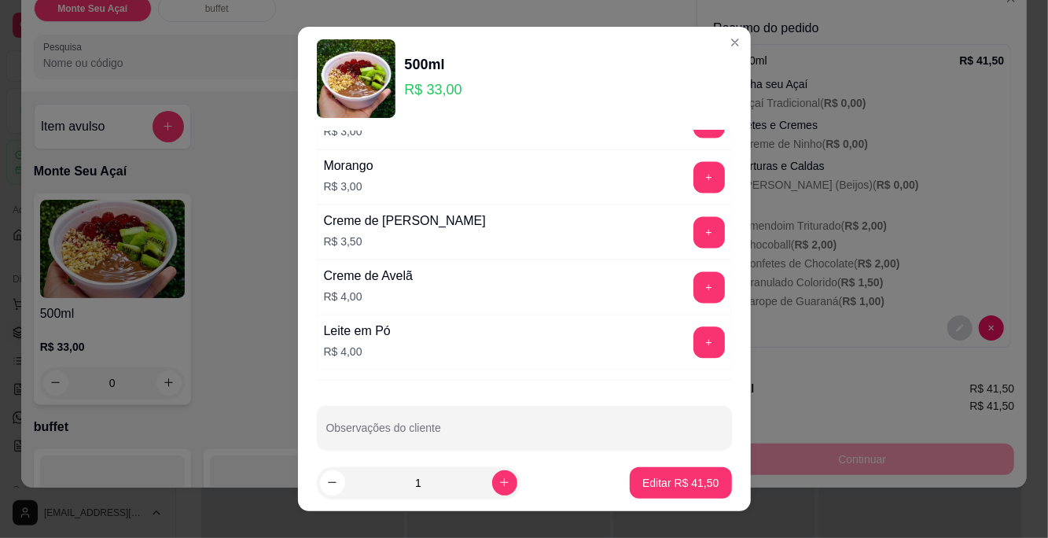
scroll to position [24, 0]
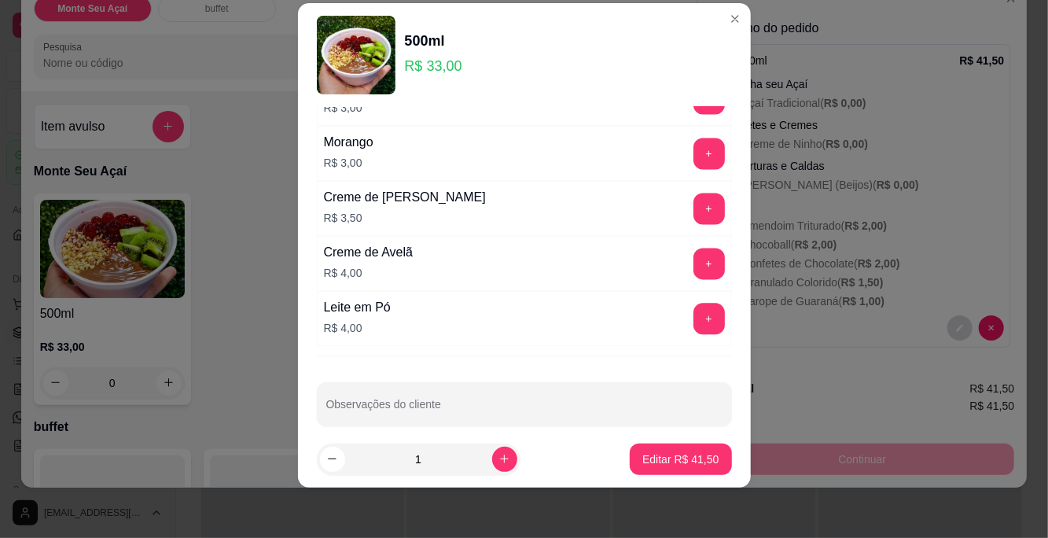
click at [628, 20] on button "Close" at bounding box center [734, 18] width 25 height 25
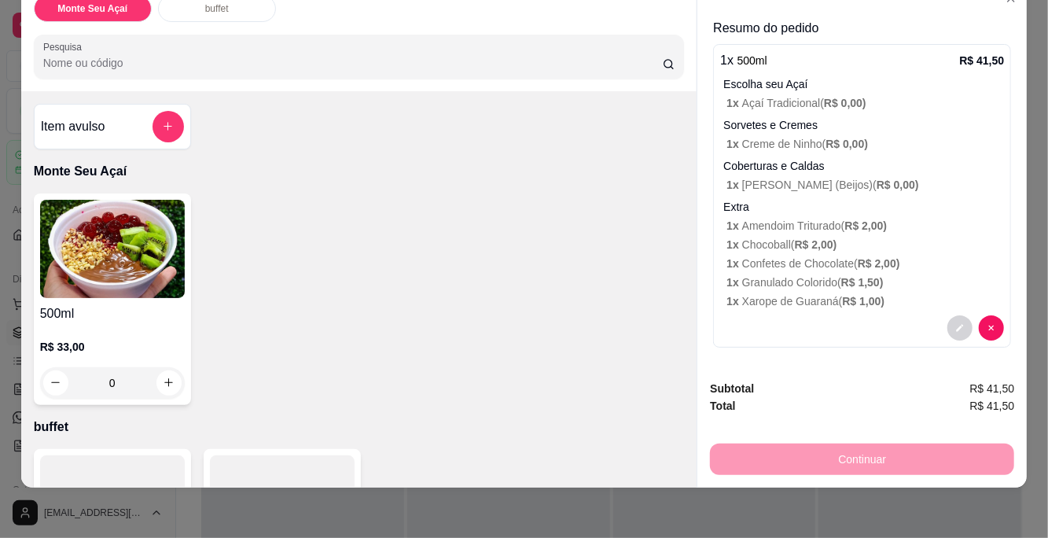
scroll to position [0, 0]
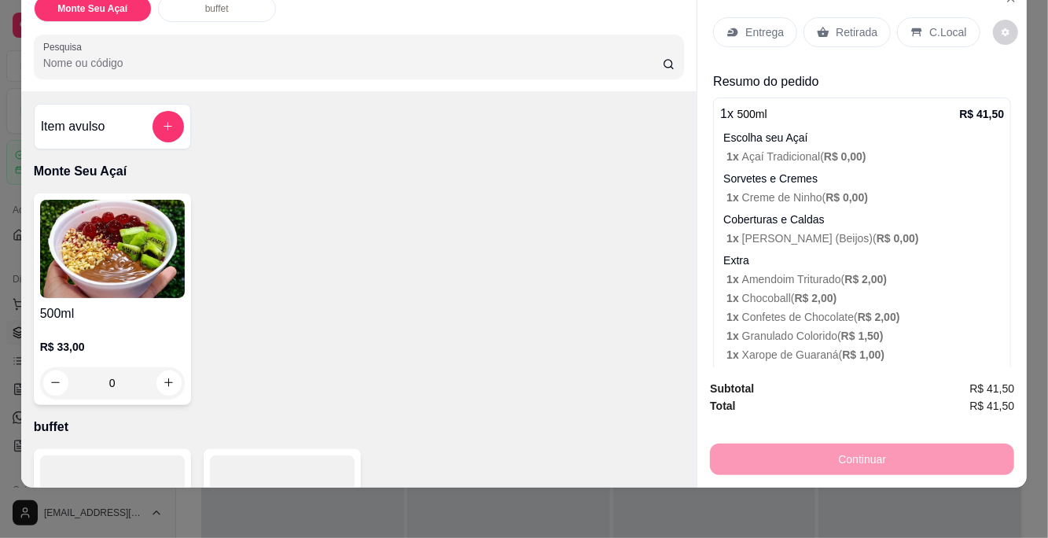
click at [628, 30] on p "C.Local" at bounding box center [947, 32] width 37 height 16
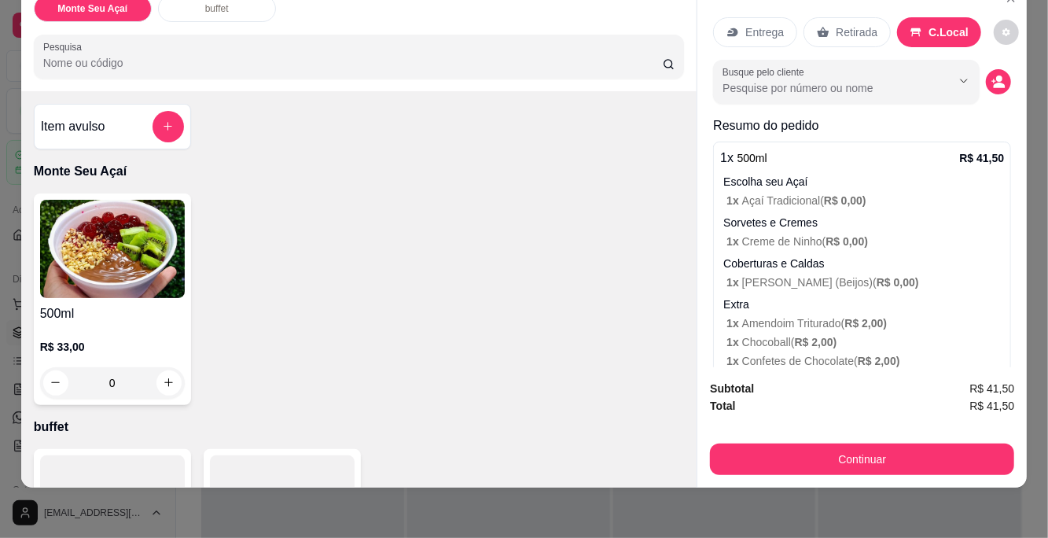
click at [628, 466] on button "Continuar" at bounding box center [862, 458] width 304 height 31
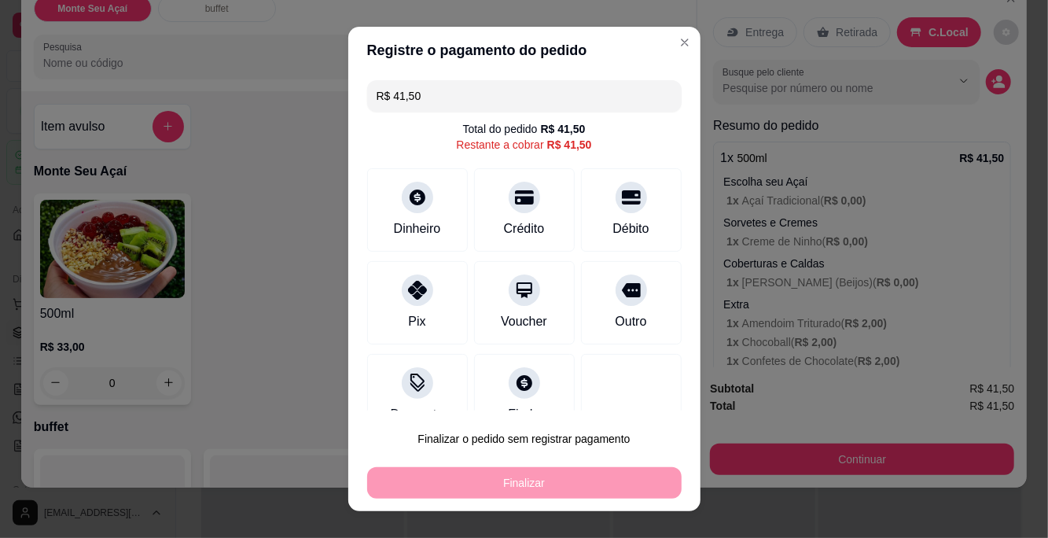
scroll to position [31, 0]
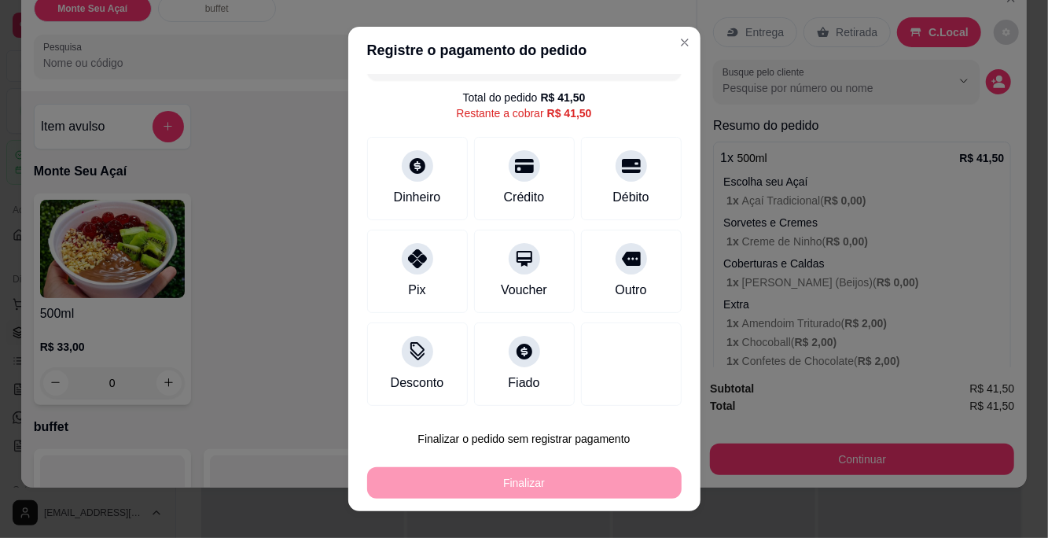
click at [571, 441] on button "Finalizar o pedido sem registrar pagamento" at bounding box center [524, 438] width 314 height 31
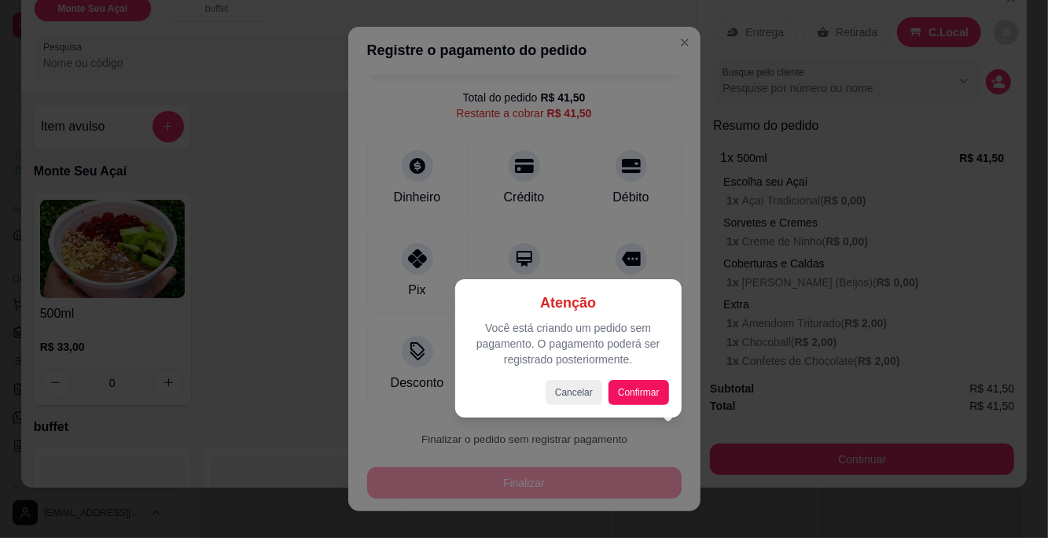
click at [628, 392] on button "Confirmar" at bounding box center [638, 392] width 61 height 25
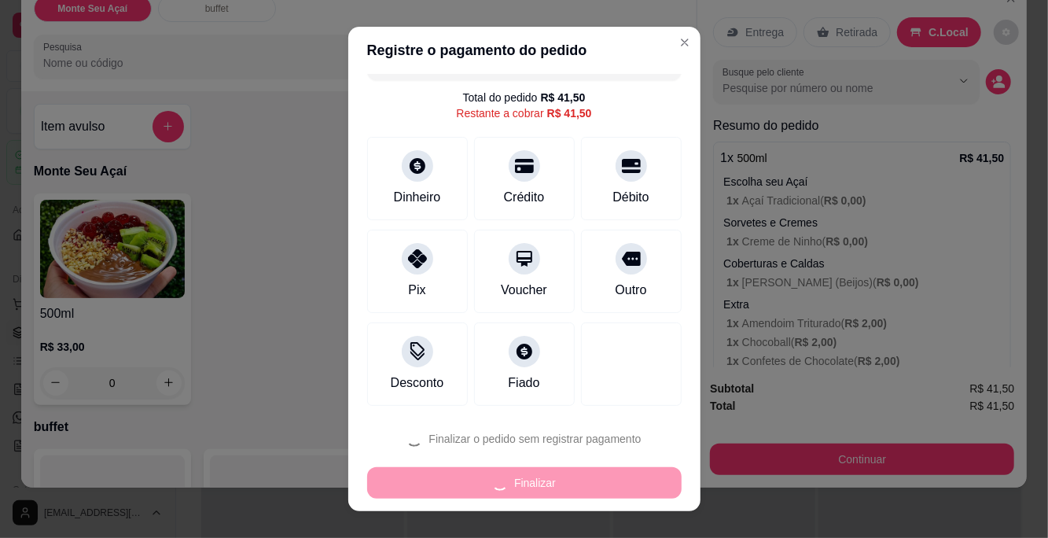
type input "R$ 0,00"
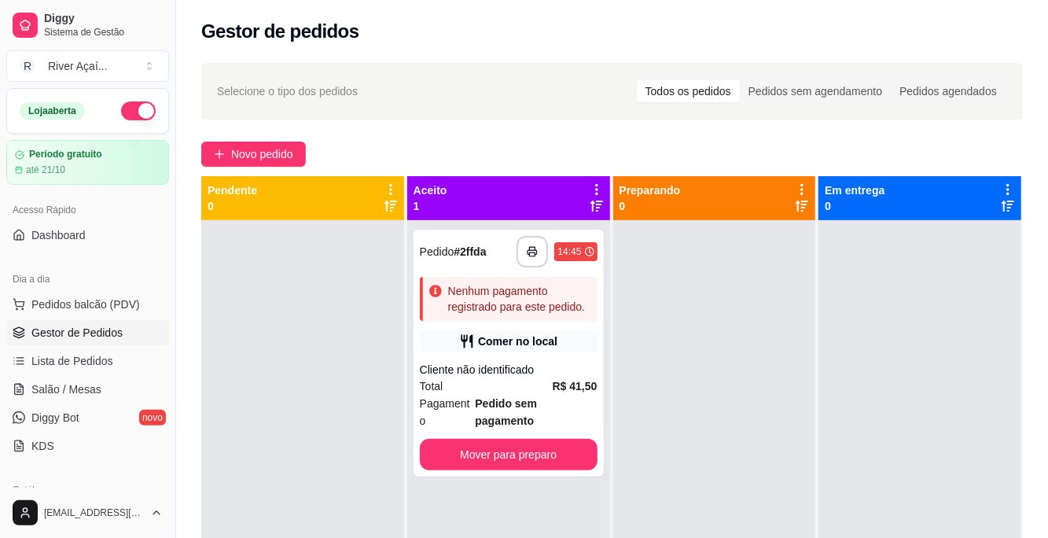
click at [523, 252] on button "button" at bounding box center [531, 251] width 31 height 31
click at [534, 255] on icon "button" at bounding box center [532, 251] width 11 height 11
click at [536, 250] on icon "button" at bounding box center [532, 252] width 9 height 4
click at [539, 252] on button "button" at bounding box center [531, 251] width 31 height 31
click at [535, 249] on polyline "button" at bounding box center [533, 248] width 6 height 3
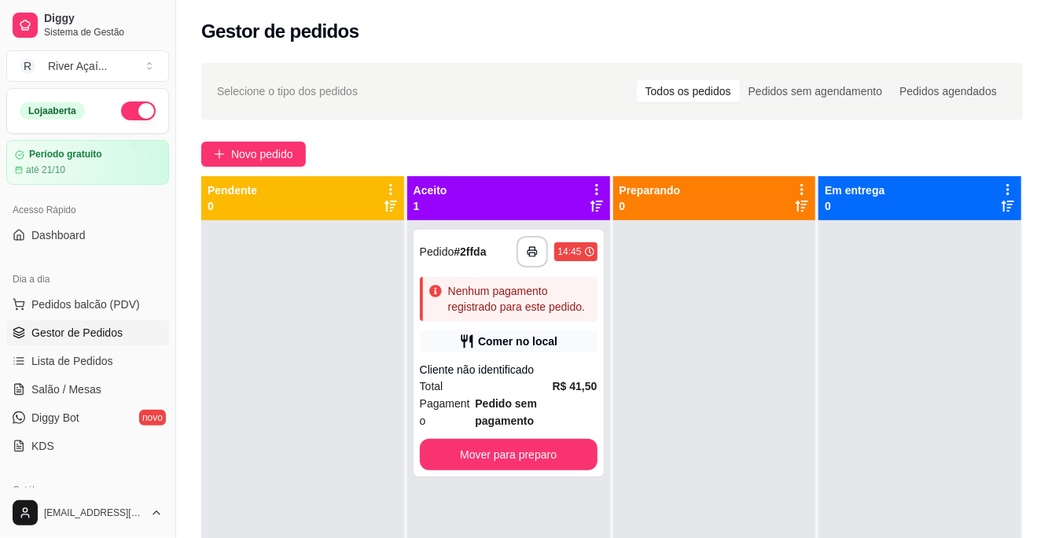
click at [528, 248] on icon "button" at bounding box center [532, 251] width 11 height 11
click at [568, 354] on div "**********" at bounding box center [508, 353] width 190 height 247
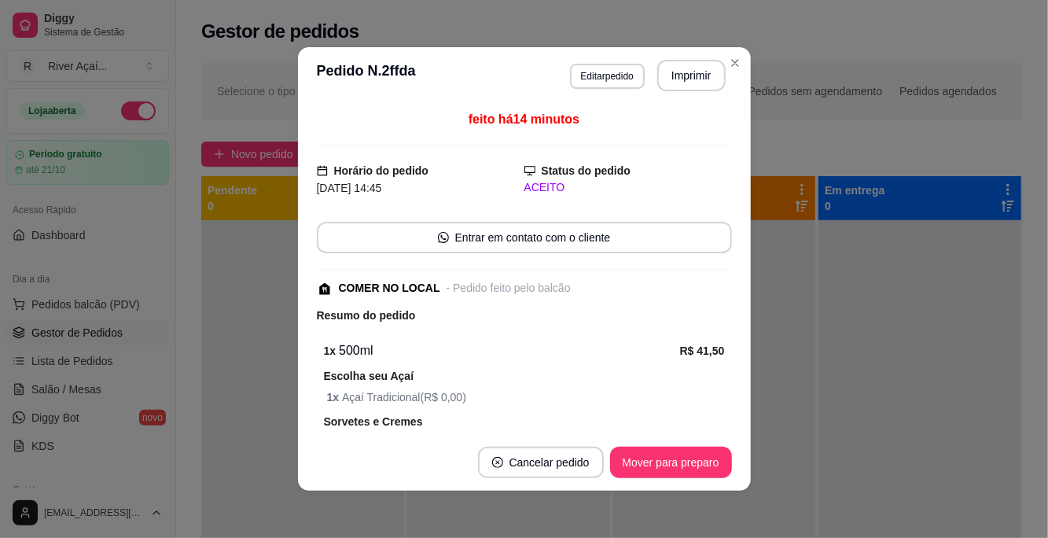
click at [582, 461] on button "Cancelar pedido" at bounding box center [541, 461] width 126 height 31
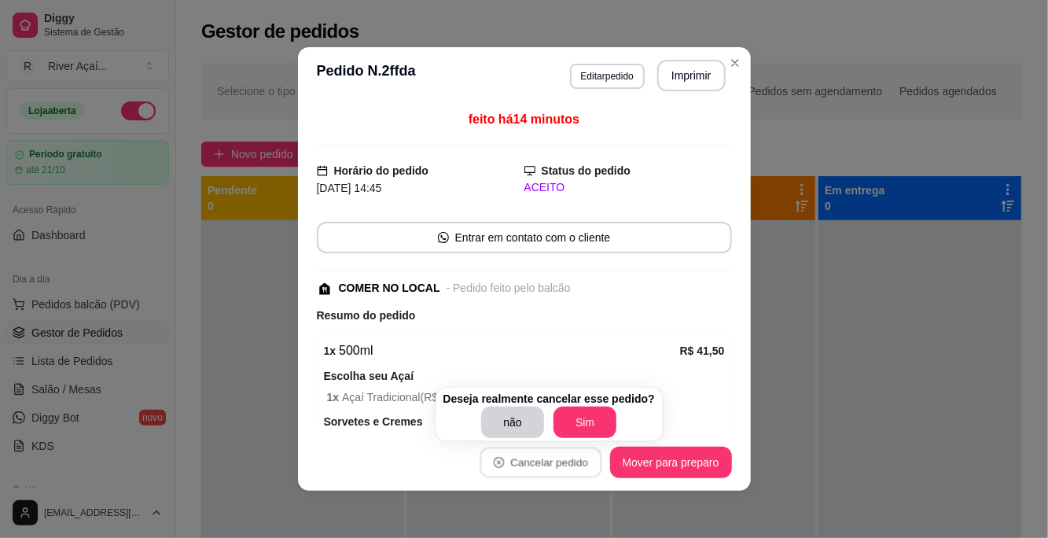
click at [593, 419] on button "Sim" at bounding box center [584, 421] width 63 height 31
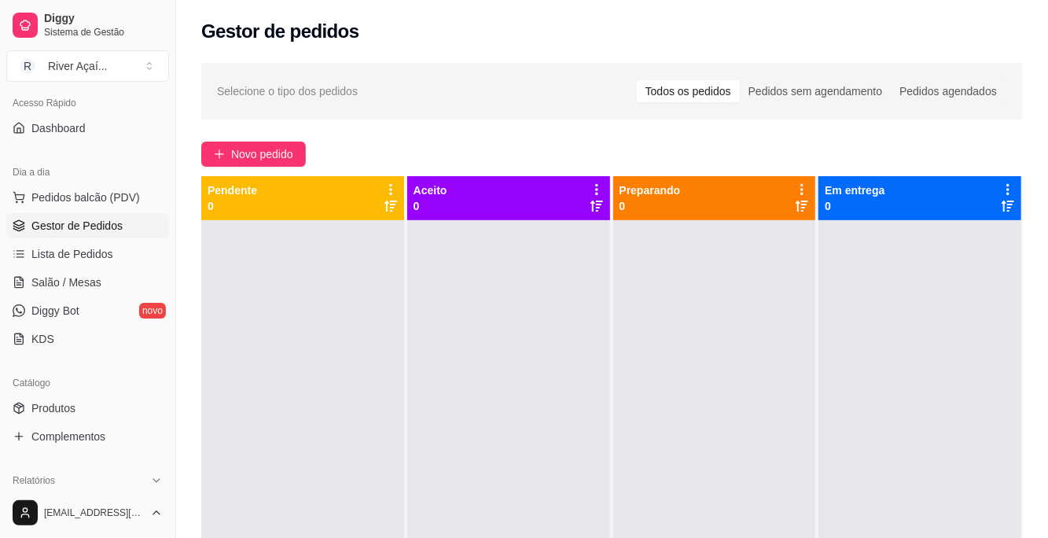
scroll to position [105, 0]
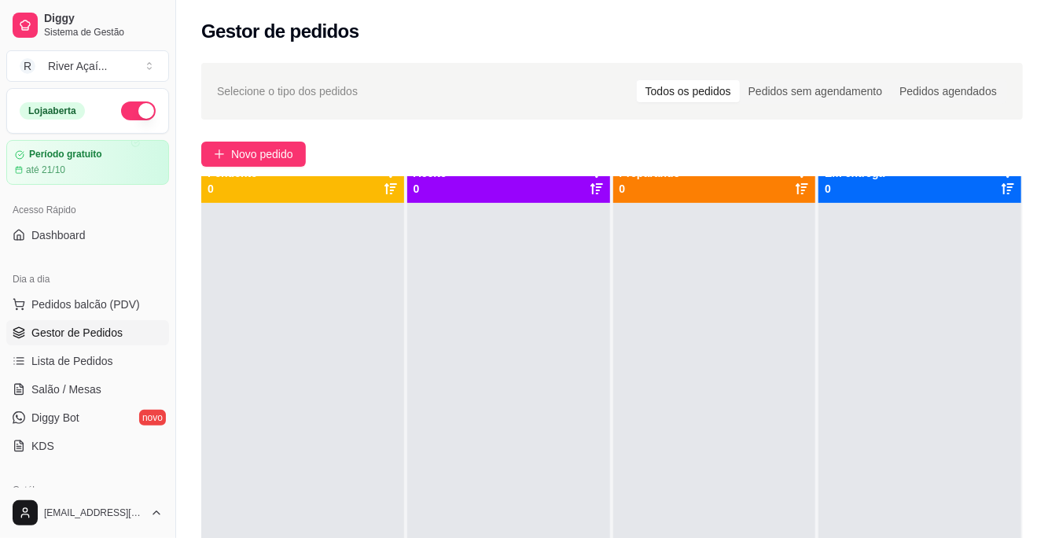
scroll to position [44, 0]
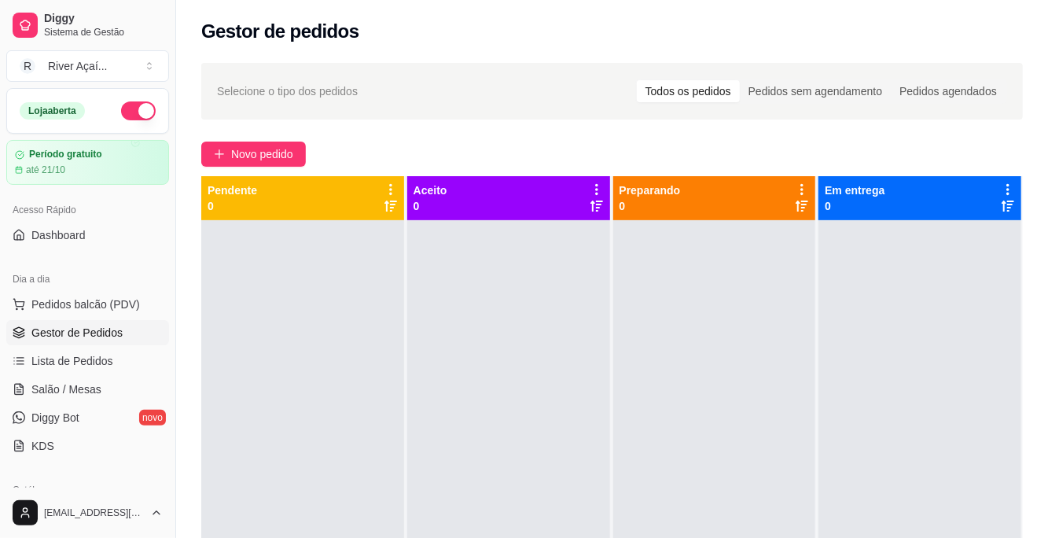
click at [258, 150] on span "Novo pedido" at bounding box center [262, 153] width 62 height 17
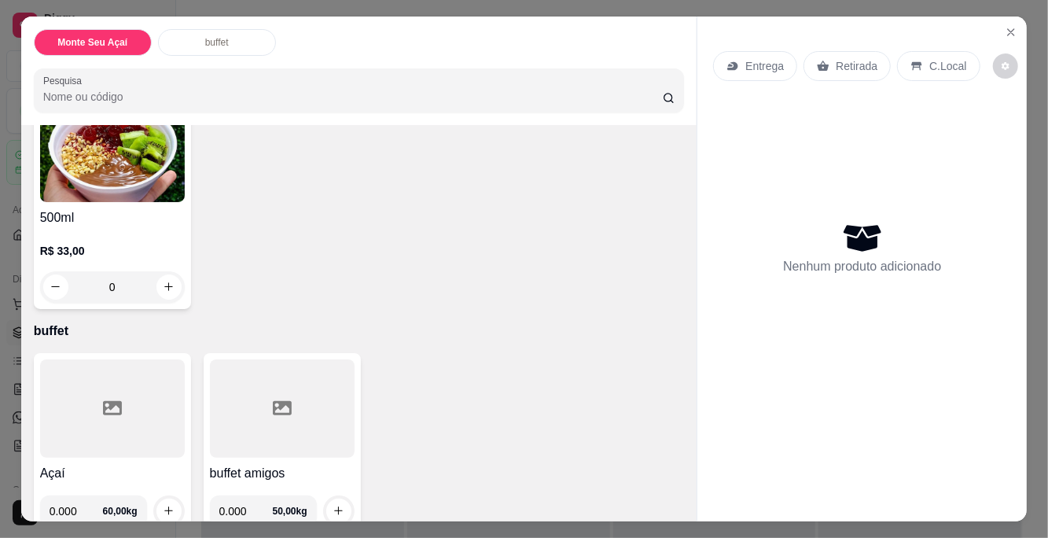
scroll to position [152, 0]
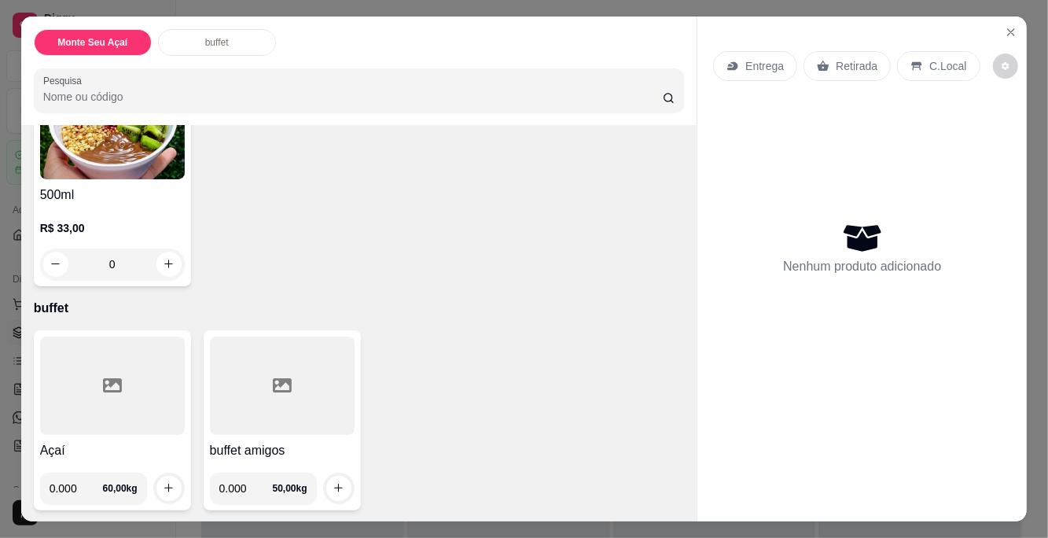
click at [93, 481] on input "0.000" at bounding box center [76, 487] width 53 height 31
click at [165, 493] on button "increase-product-quantity" at bounding box center [168, 488] width 25 height 25
type input "0.345"
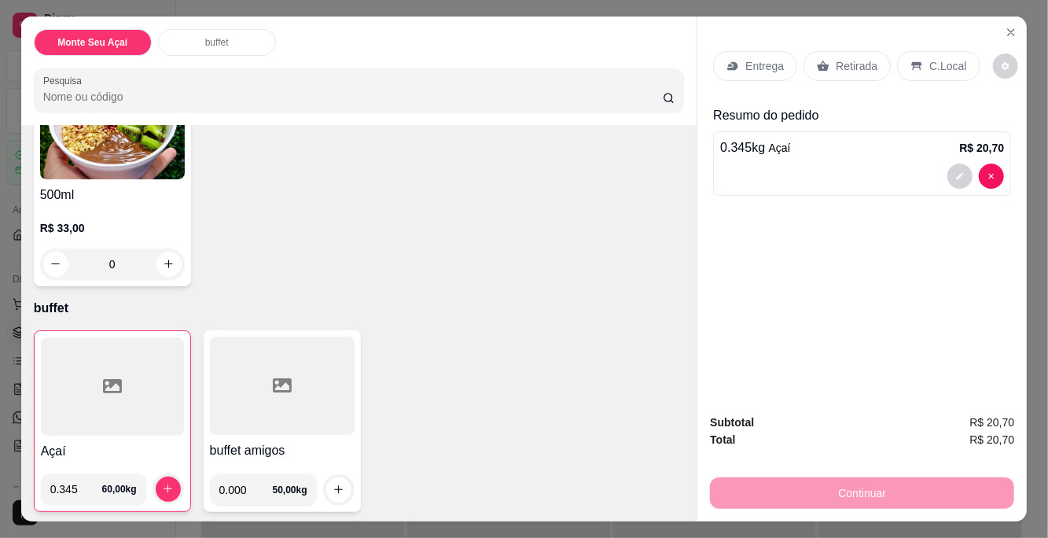
click at [922, 65] on div "C.Local" at bounding box center [938, 66] width 83 height 30
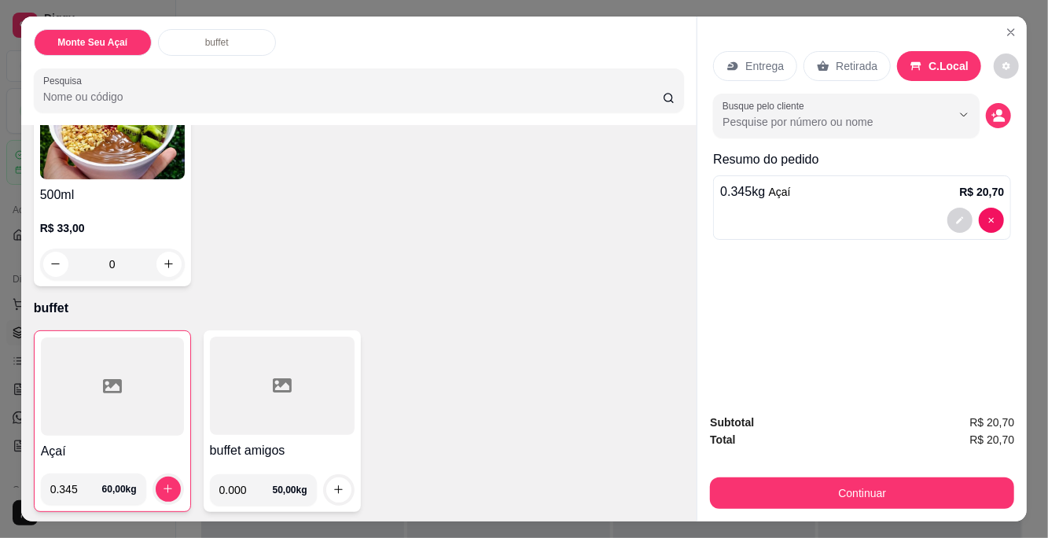
click at [902, 124] on input "Busque pelo cliente" at bounding box center [824, 122] width 204 height 16
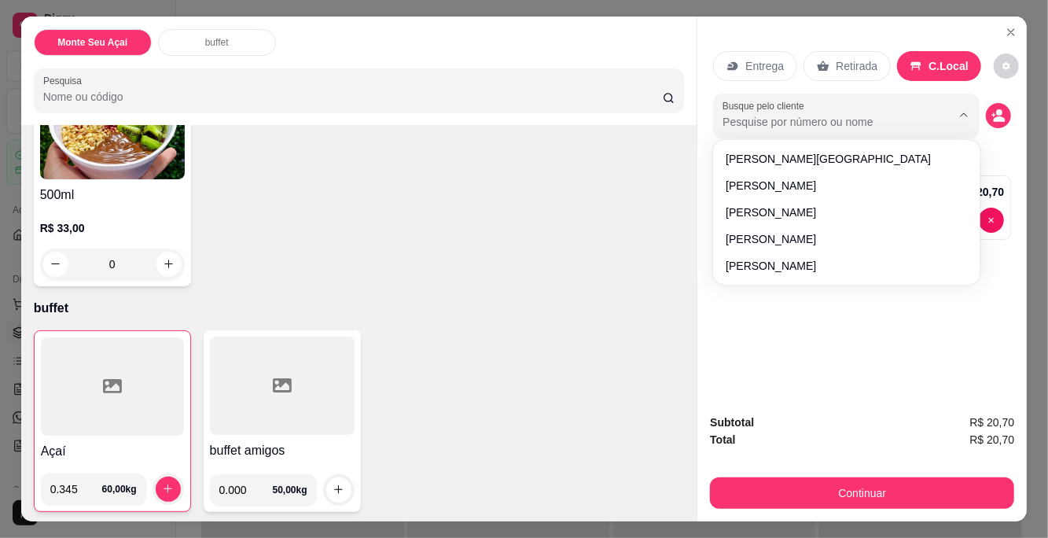
click at [843, 116] on input "Busque pelo cliente" at bounding box center [824, 122] width 204 height 16
type input "la"
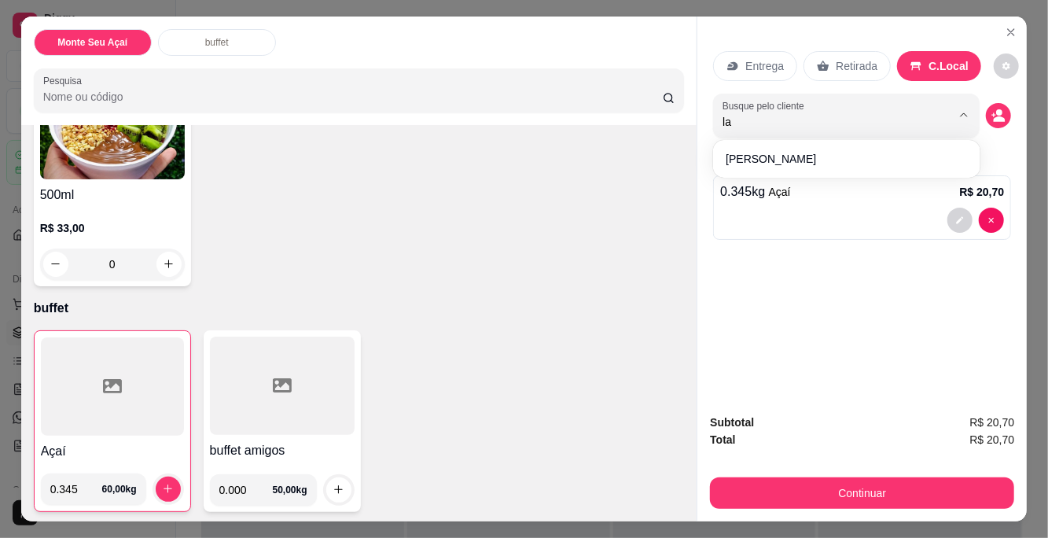
click at [793, 311] on div "Entrega Retirada C.Local Busque pelo cliente la Resumo do pedido 0.345 kg Açaí …" at bounding box center [861, 209] width 329 height 385
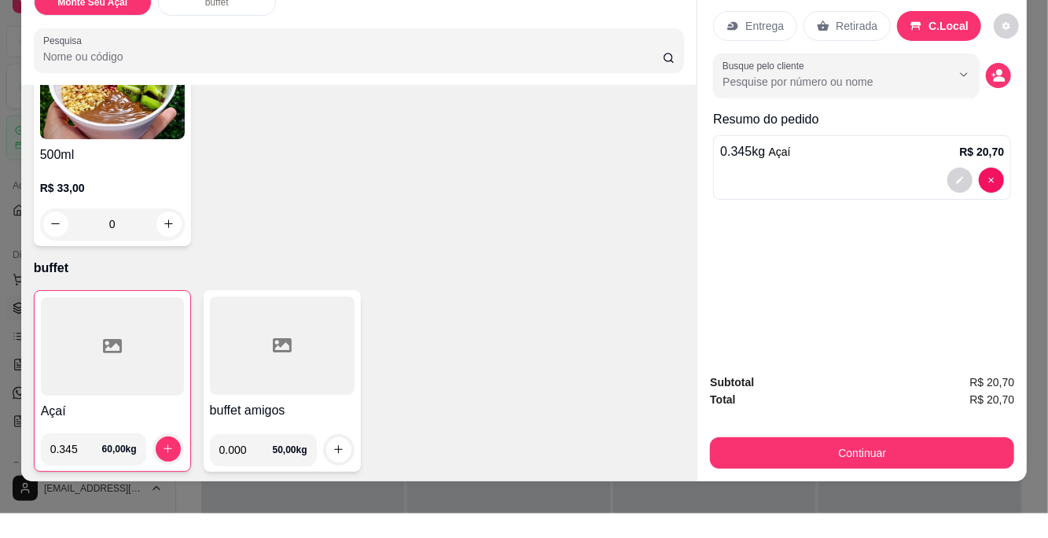
scroll to position [17, 0]
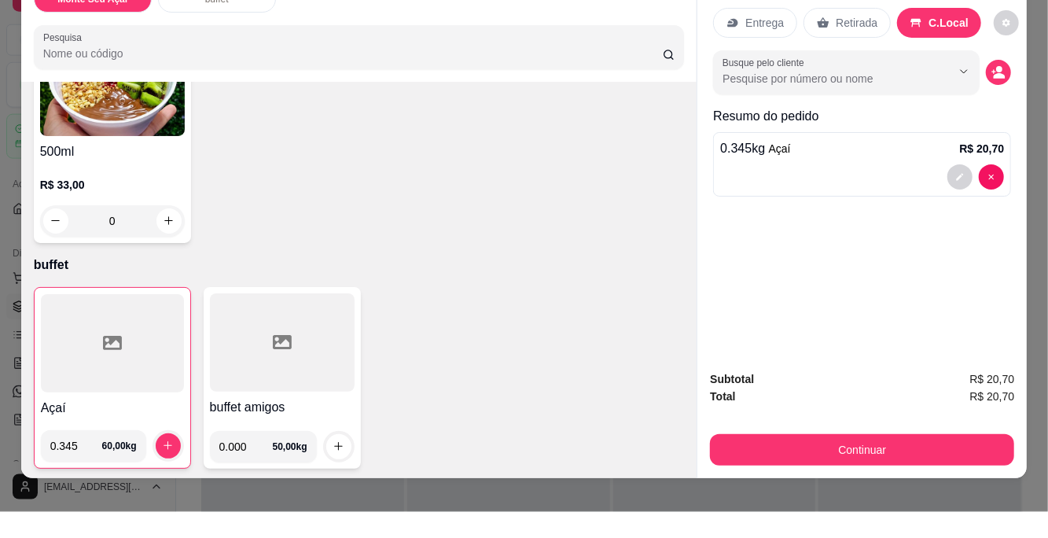
click at [867, 472] on button "Continuar" at bounding box center [862, 475] width 304 height 31
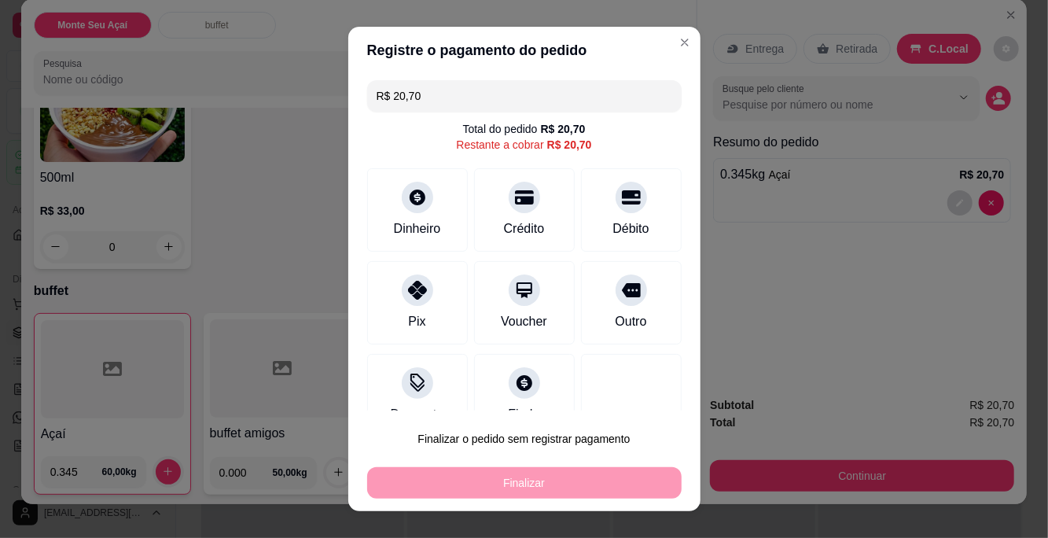
click at [416, 303] on div at bounding box center [417, 289] width 31 height 31
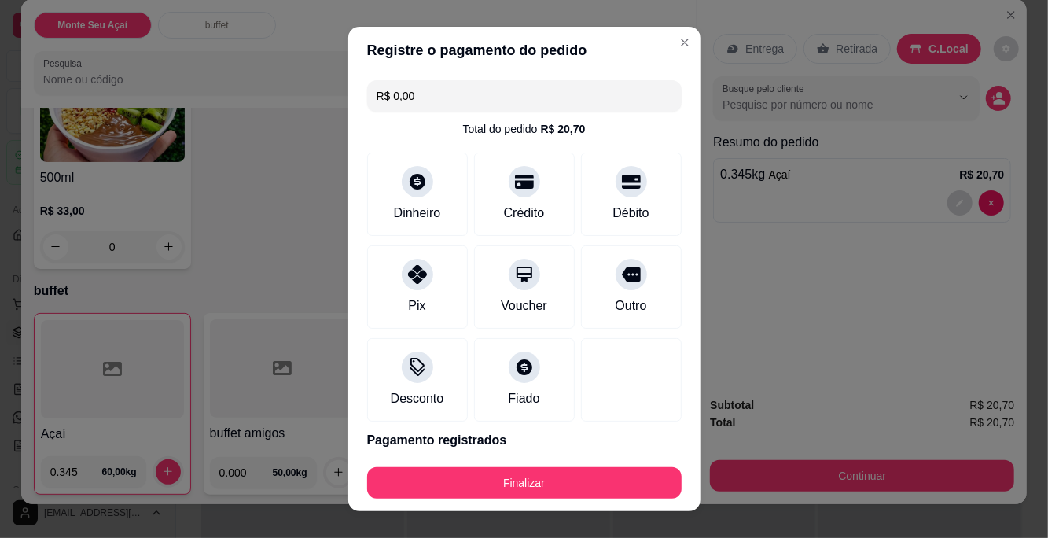
click at [528, 487] on button "Finalizar" at bounding box center [524, 482] width 314 height 31
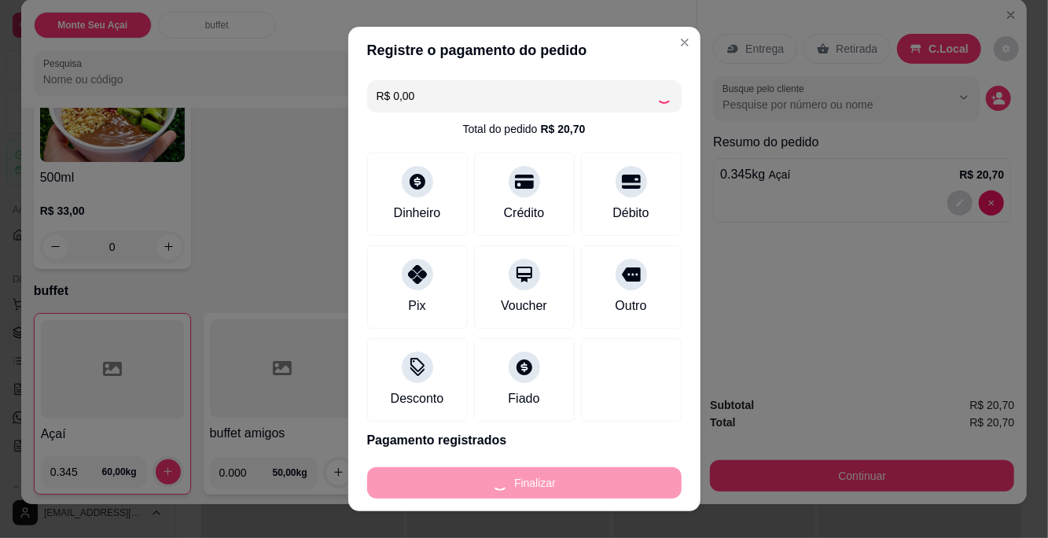
type input "-R$ 20,70"
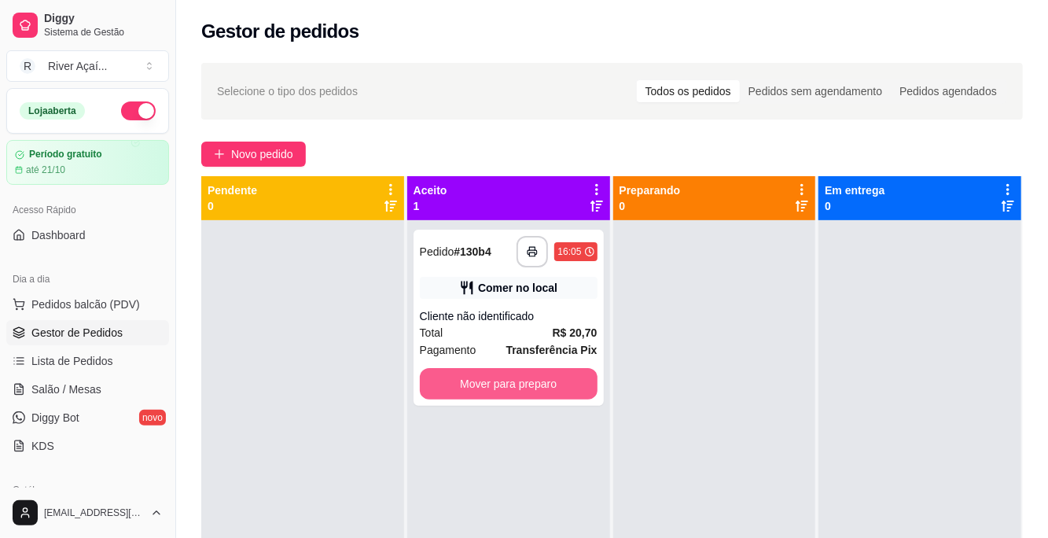
click at [548, 386] on button "Mover para preparo" at bounding box center [509, 383] width 178 height 31
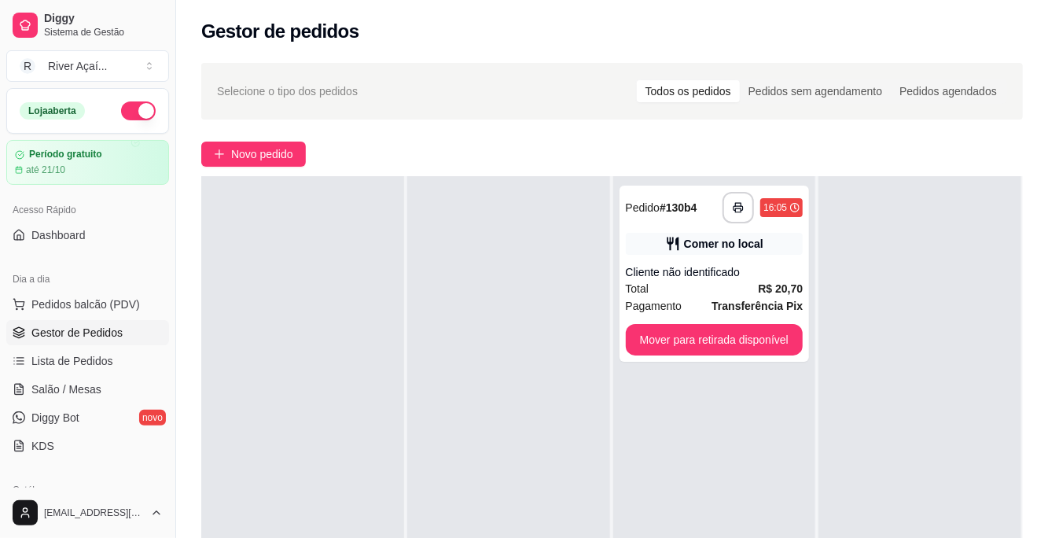
scroll to position [42, 0]
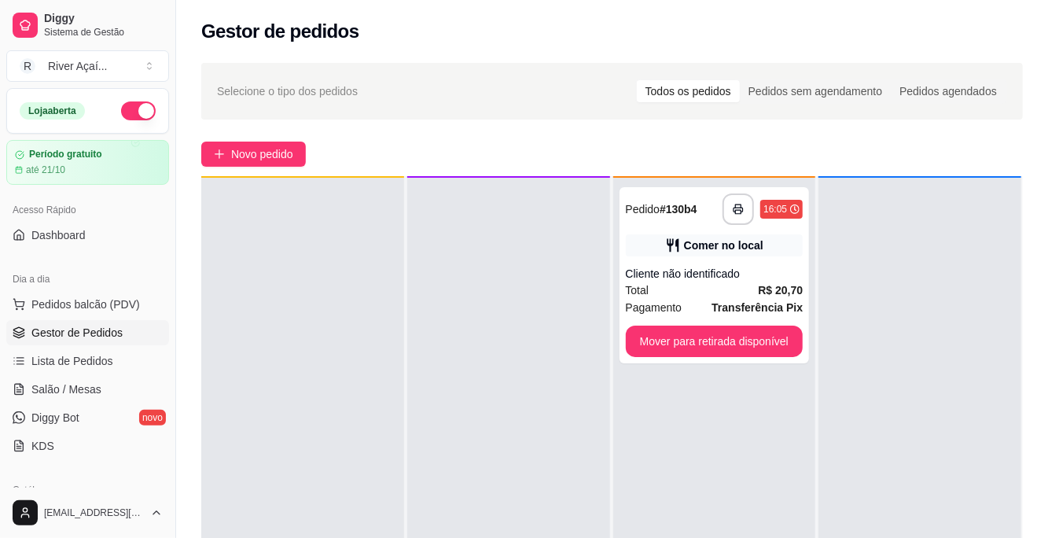
click at [773, 354] on button "Mover para retirada disponível" at bounding box center [715, 340] width 178 height 31
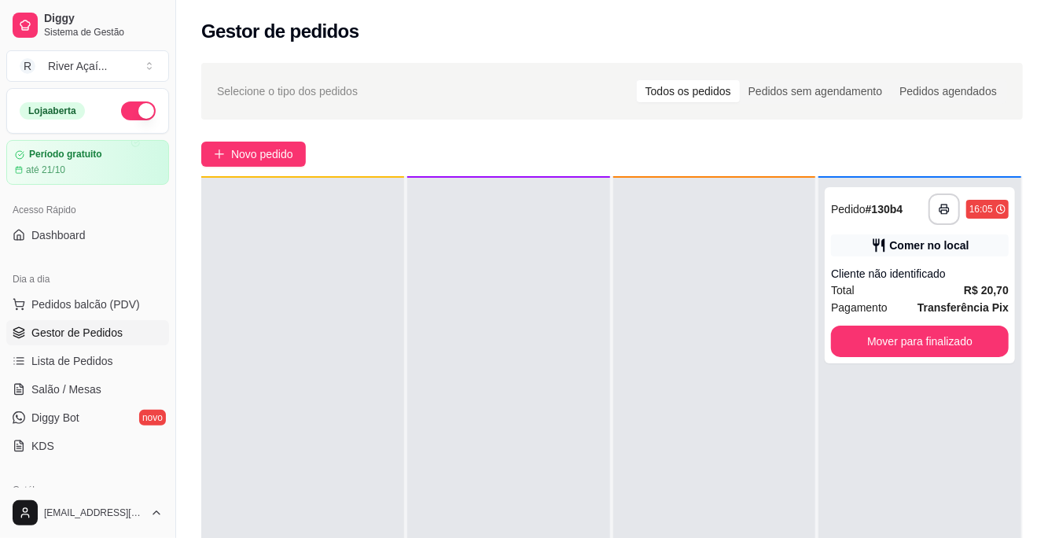
click at [896, 345] on button "Mover para finalizado" at bounding box center [920, 340] width 178 height 31
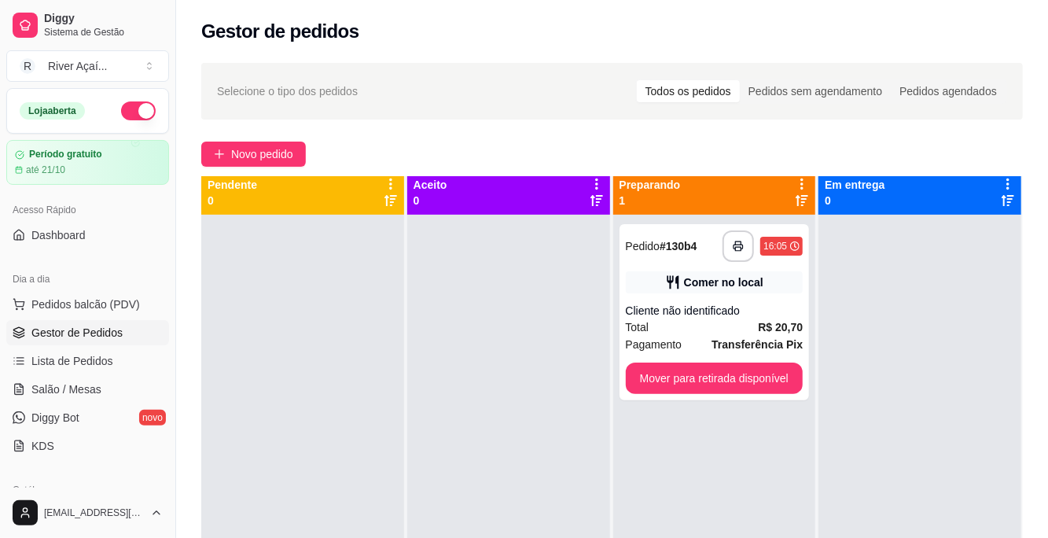
scroll to position [0, 0]
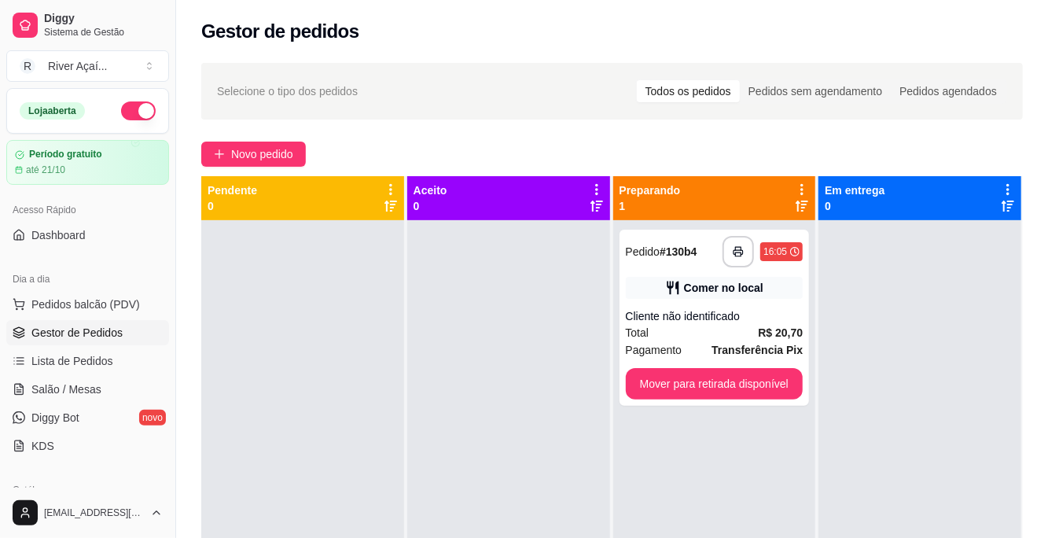
click at [748, 388] on button "Mover para retirada disponível" at bounding box center [715, 383] width 178 height 31
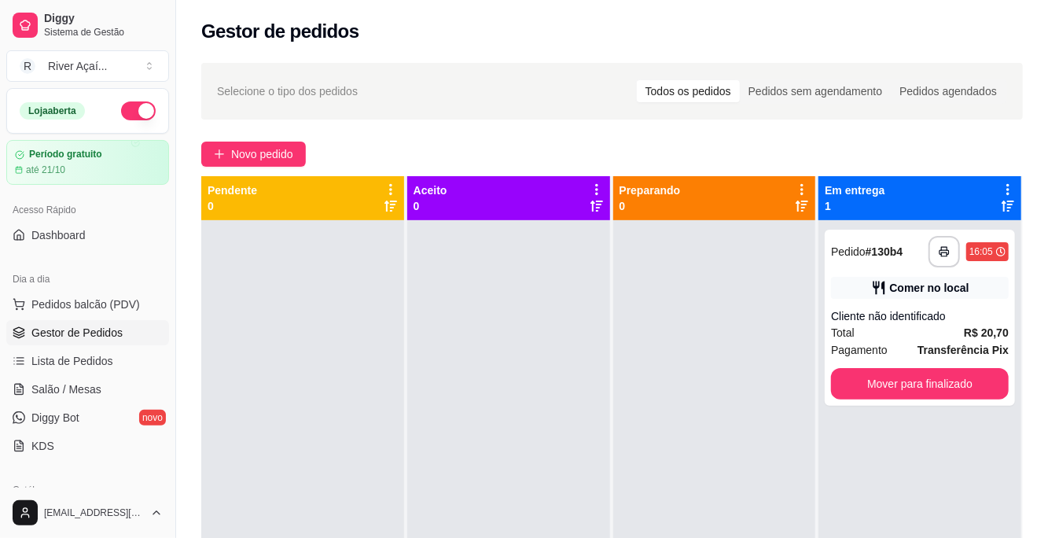
click at [960, 384] on button "Mover para finalizado" at bounding box center [920, 383] width 178 height 31
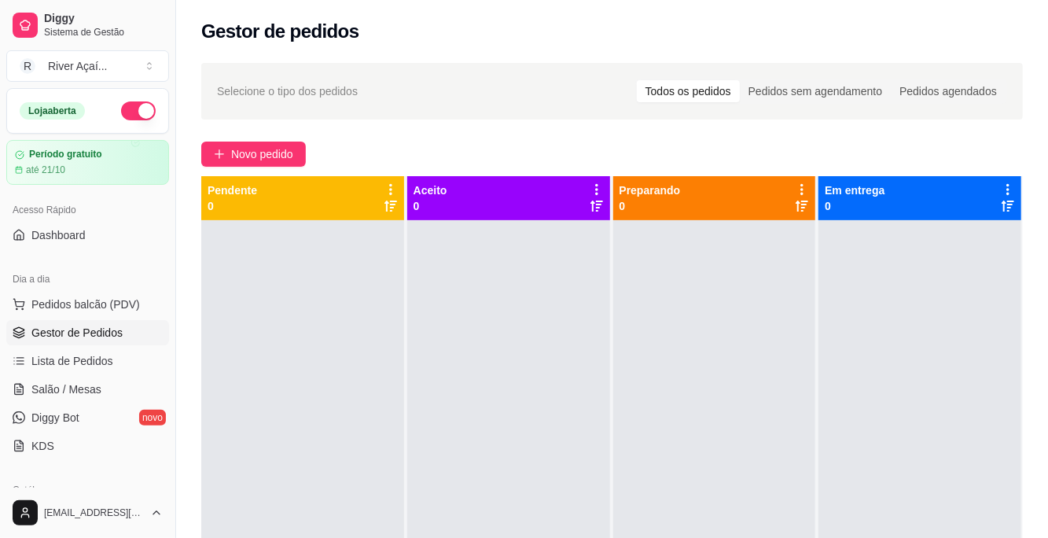
scroll to position [44, 0]
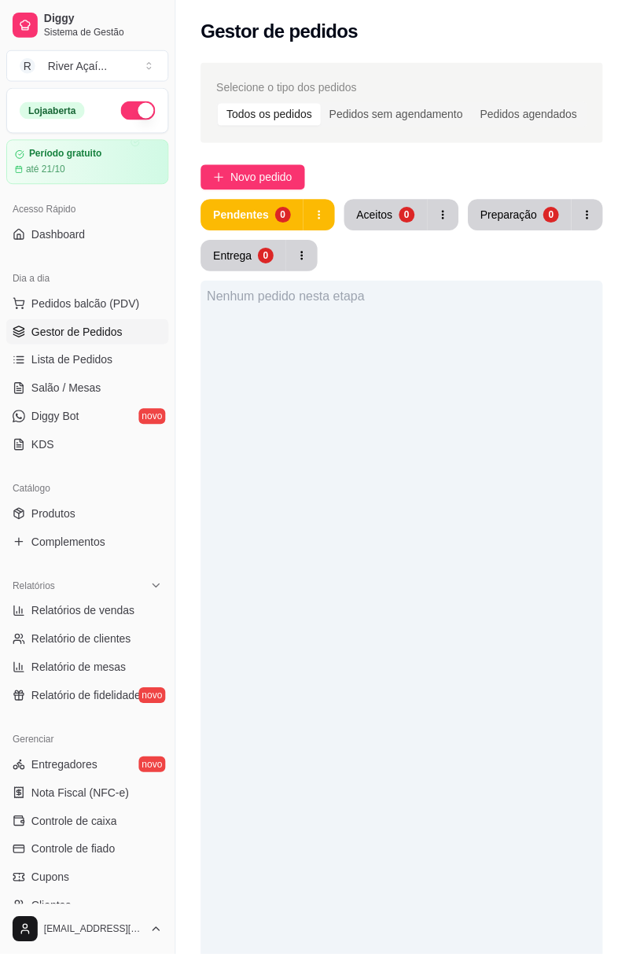
click at [428, 840] on div "Nenhum pedido nesta etapa" at bounding box center [402, 759] width 403 height 957
click at [86, 362] on span "Lista de Pedidos" at bounding box center [72, 361] width 82 height 16
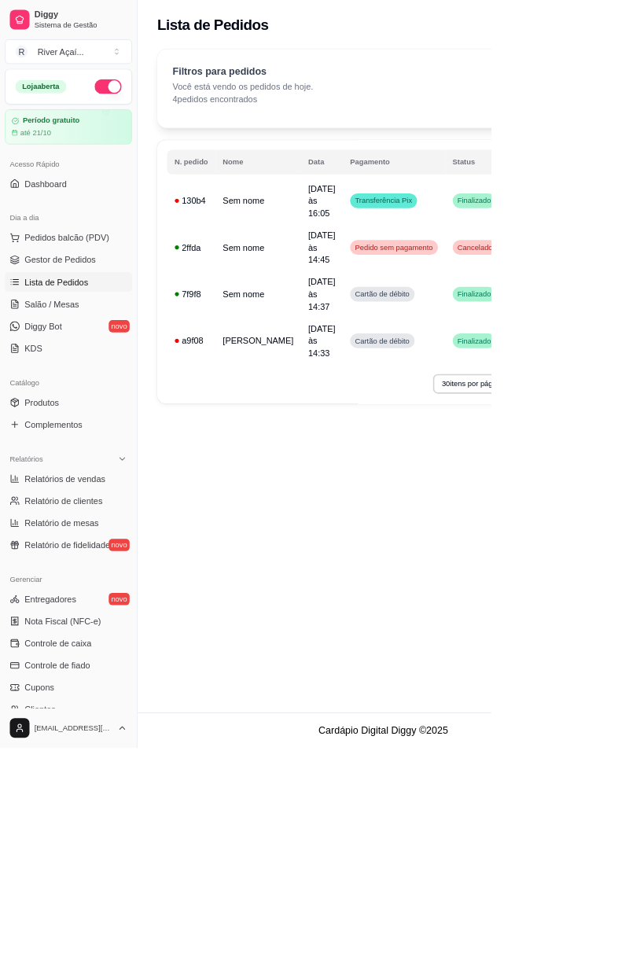
scroll to position [0, 156]
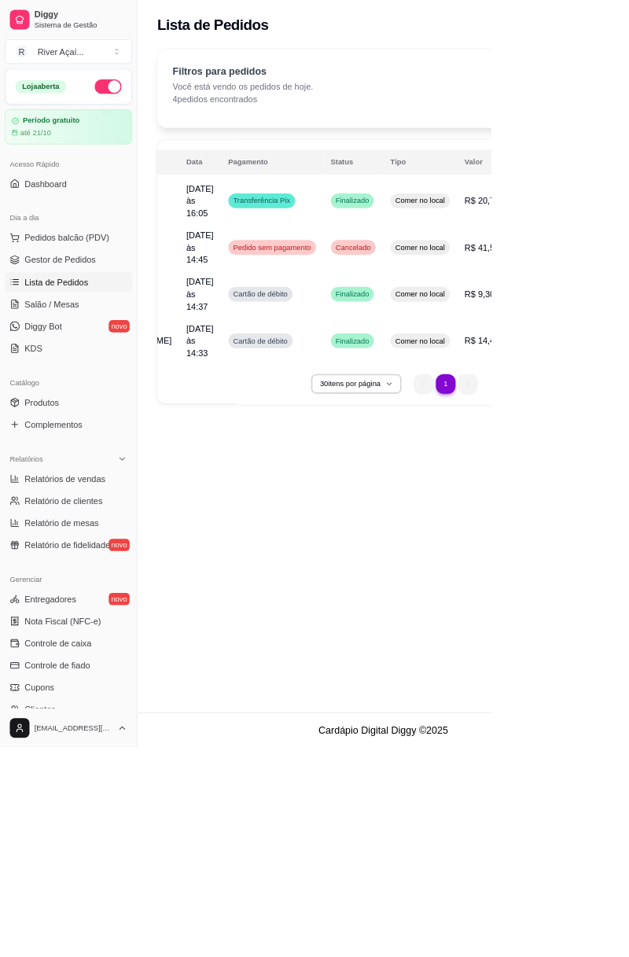
click at [108, 325] on span "Gestor de Pedidos" at bounding box center [76, 333] width 91 height 16
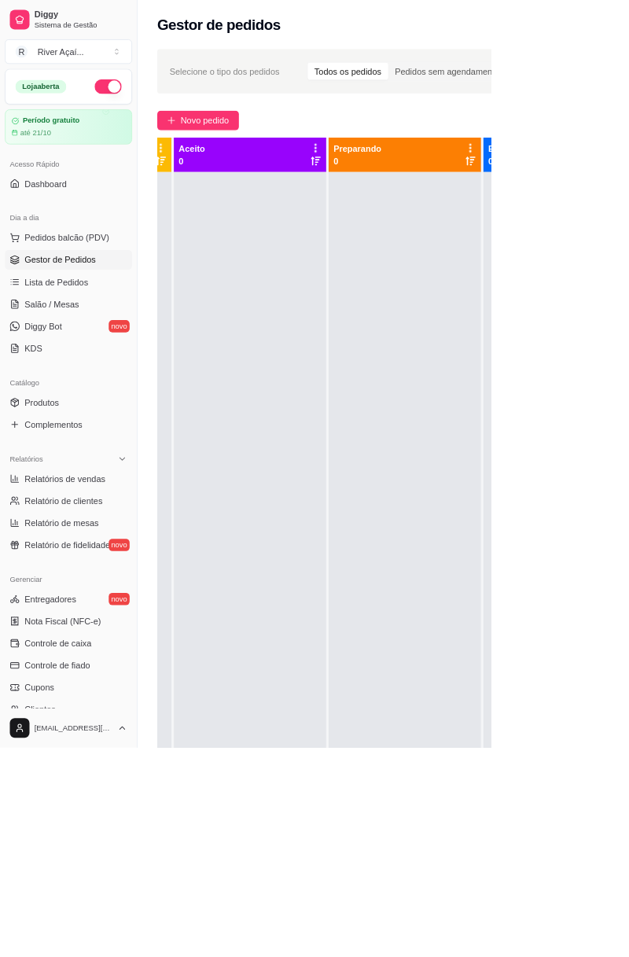
scroll to position [0, 212]
